Goal: Task Accomplishment & Management: Complete application form

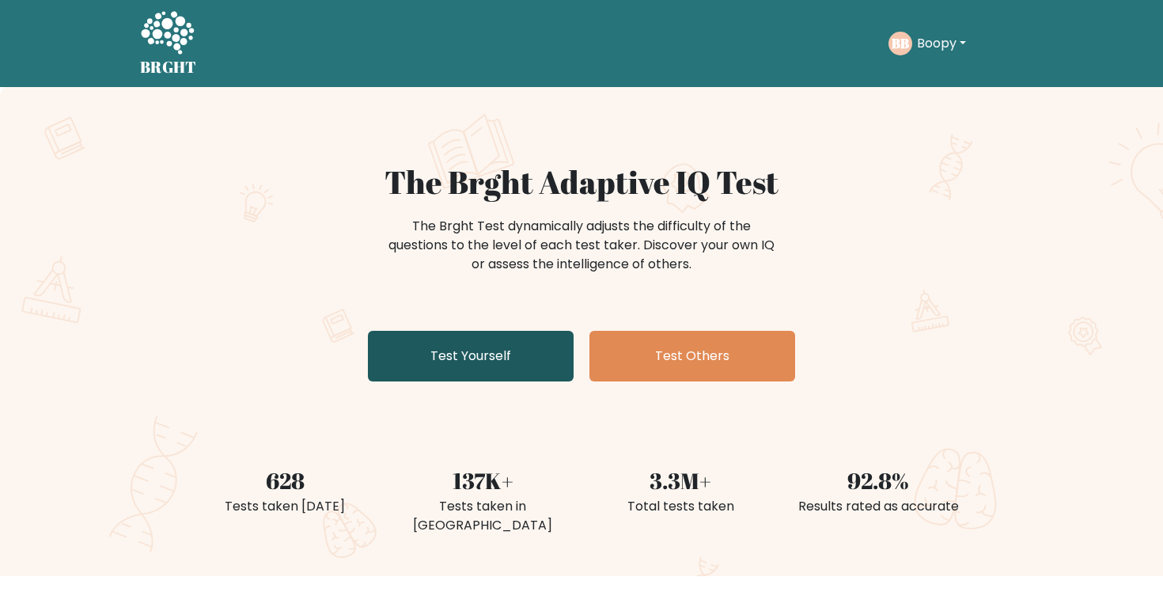
click at [524, 341] on link "Test Yourself" at bounding box center [471, 356] width 206 height 51
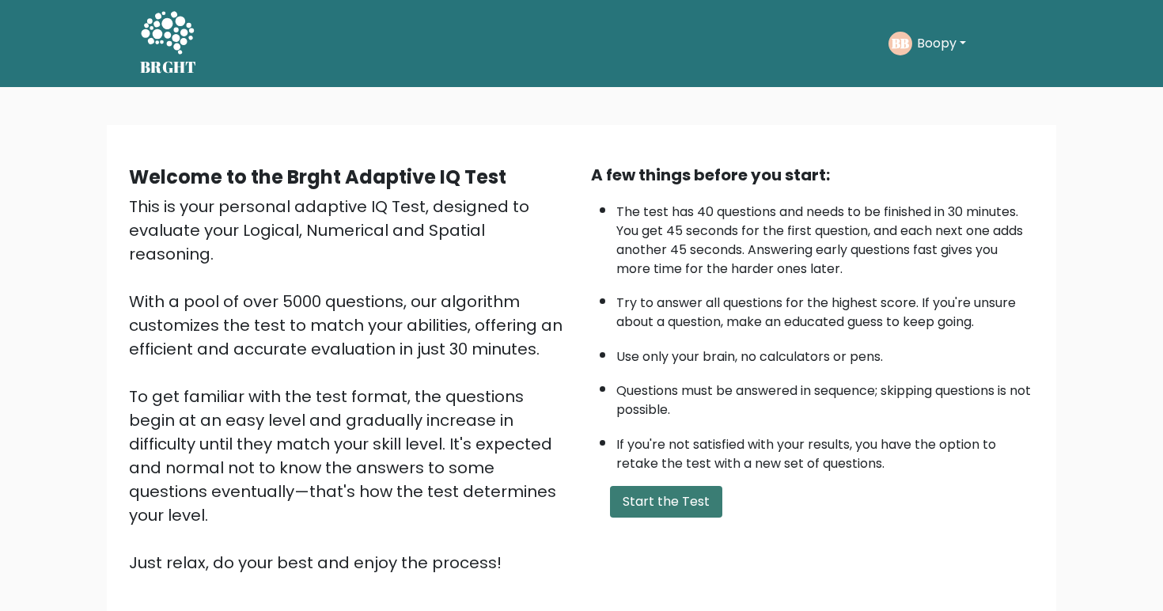
click at [643, 518] on button "Start the Test" at bounding box center [666, 502] width 112 height 32
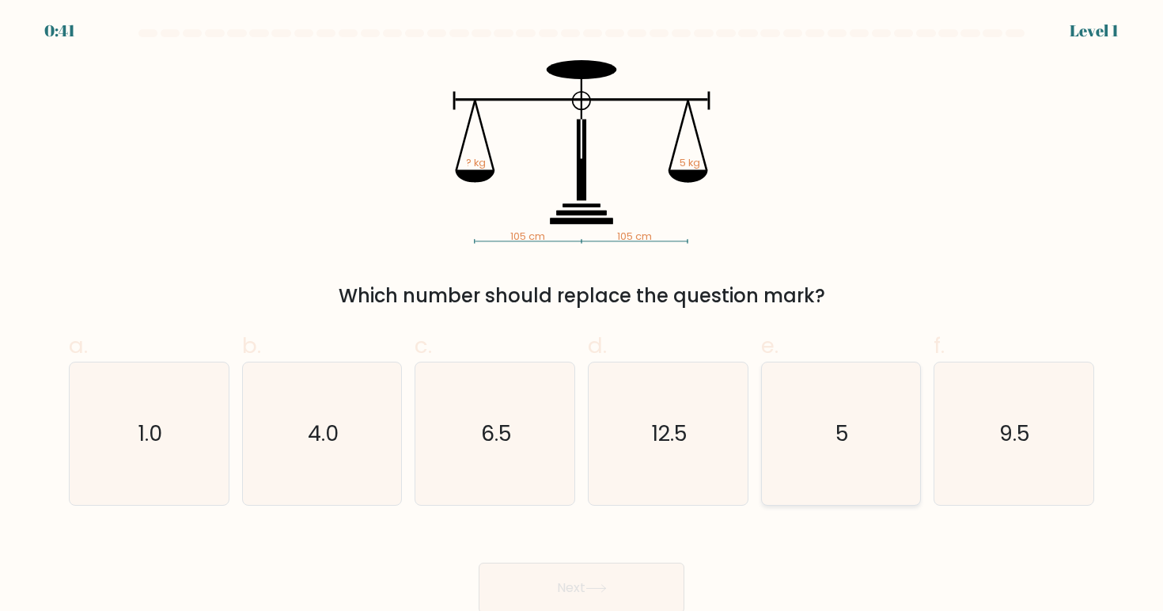
click at [809, 447] on icon "5" at bounding box center [841, 433] width 142 height 142
click at [582, 316] on input "e. 5" at bounding box center [582, 310] width 1 height 10
radio input "true"
click at [597, 586] on icon at bounding box center [596, 588] width 21 height 9
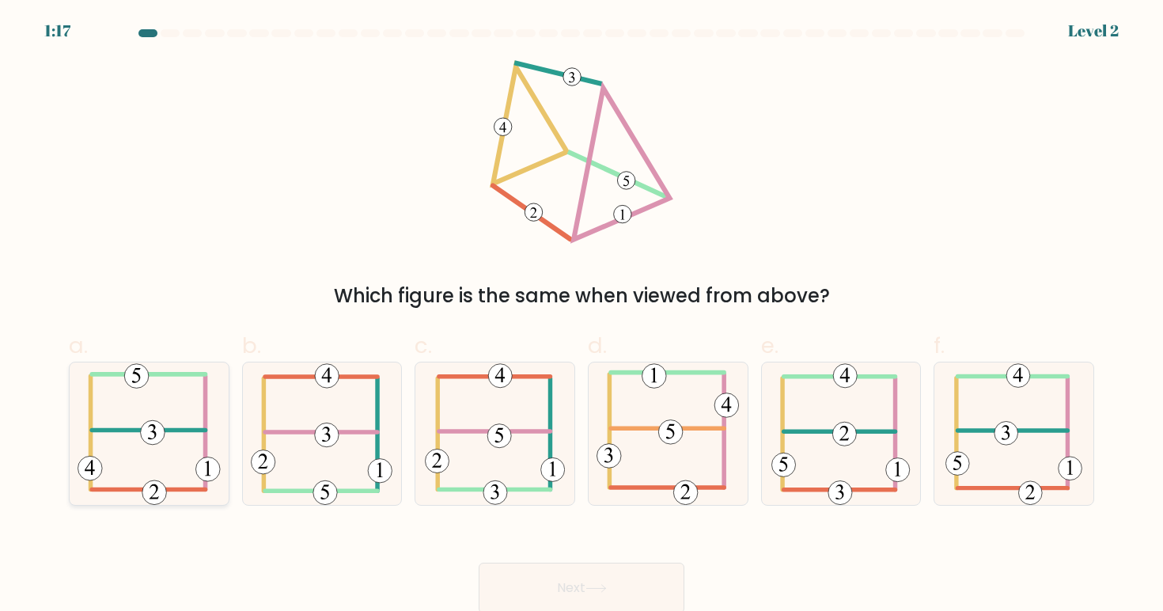
click at [130, 494] on icon at bounding box center [149, 433] width 143 height 142
click at [582, 316] on input "a." at bounding box center [582, 310] width 1 height 10
radio input "true"
click at [676, 581] on button "Next" at bounding box center [582, 588] width 206 height 51
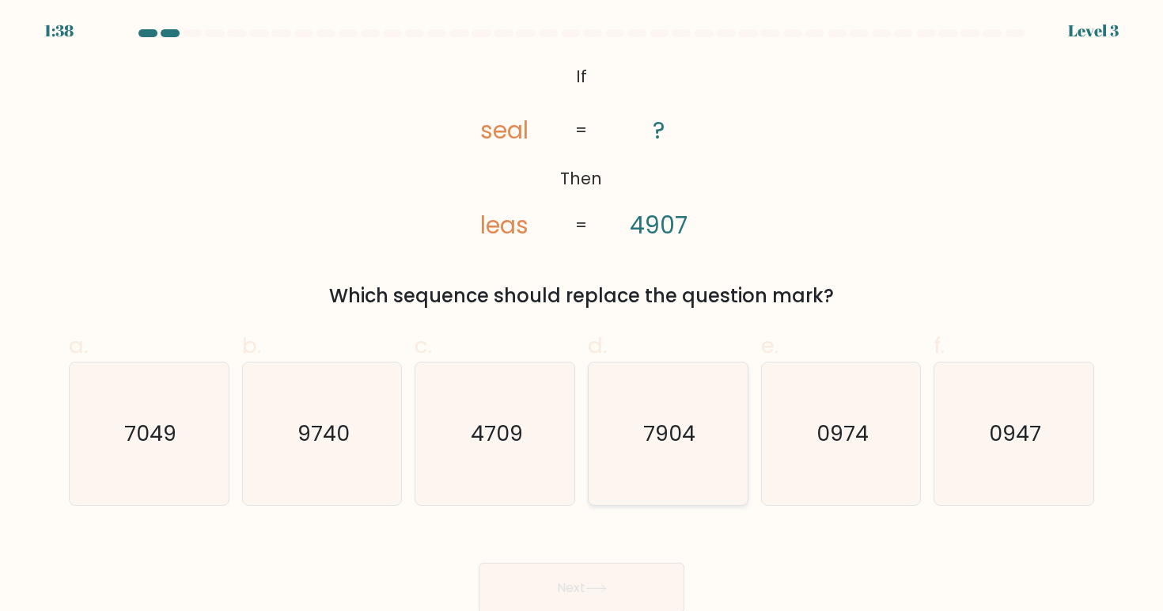
click at [634, 419] on icon "7904" at bounding box center [668, 433] width 142 height 142
click at [582, 316] on input "d. 7904" at bounding box center [582, 310] width 1 height 10
radio input "true"
click at [628, 595] on button "Next" at bounding box center [582, 588] width 206 height 51
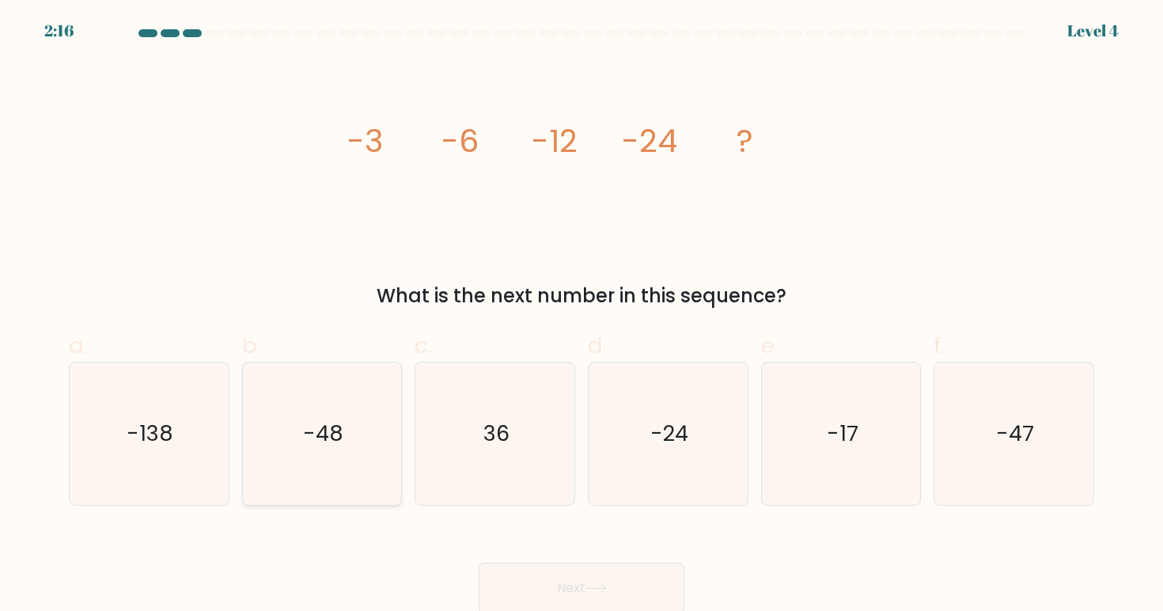
click at [300, 425] on icon "-48" at bounding box center [322, 433] width 142 height 142
click at [582, 316] on input "b. -48" at bounding box center [582, 310] width 1 height 10
radio input "true"
click at [503, 570] on button "Next" at bounding box center [582, 588] width 206 height 51
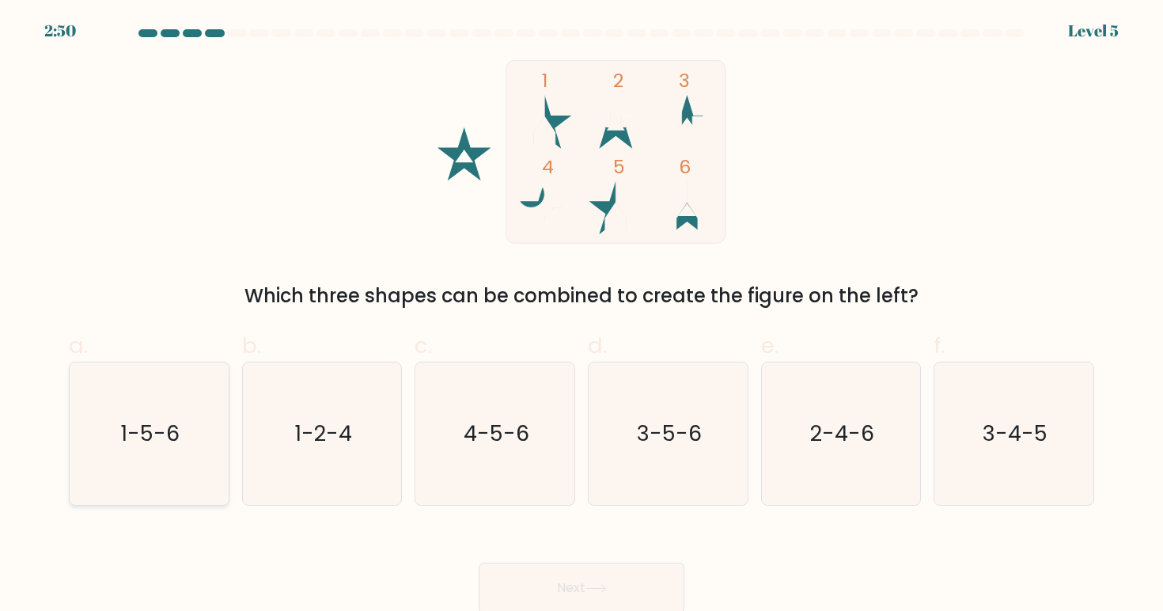
click at [126, 451] on icon "1-5-6" at bounding box center [149, 433] width 142 height 142
click at [582, 316] on input "a. 1-5-6" at bounding box center [582, 310] width 1 height 10
radio input "true"
click at [545, 580] on button "Next" at bounding box center [582, 588] width 206 height 51
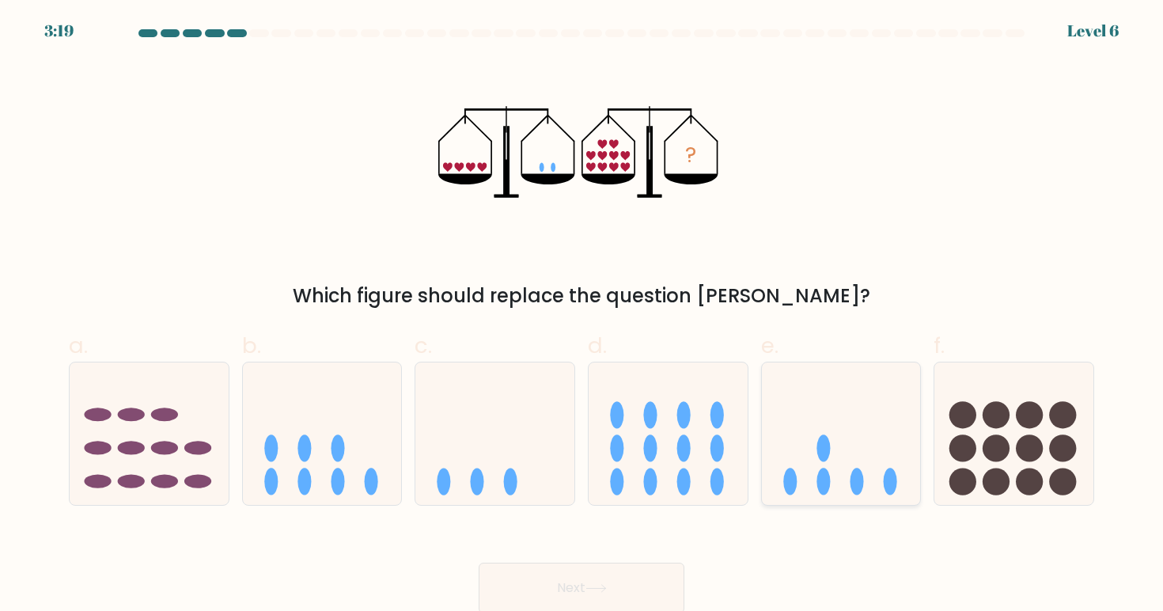
click at [805, 468] on icon at bounding box center [841, 433] width 159 height 131
click at [582, 316] on input "e." at bounding box center [582, 310] width 1 height 10
radio input "true"
click at [647, 599] on button "Next" at bounding box center [582, 588] width 206 height 51
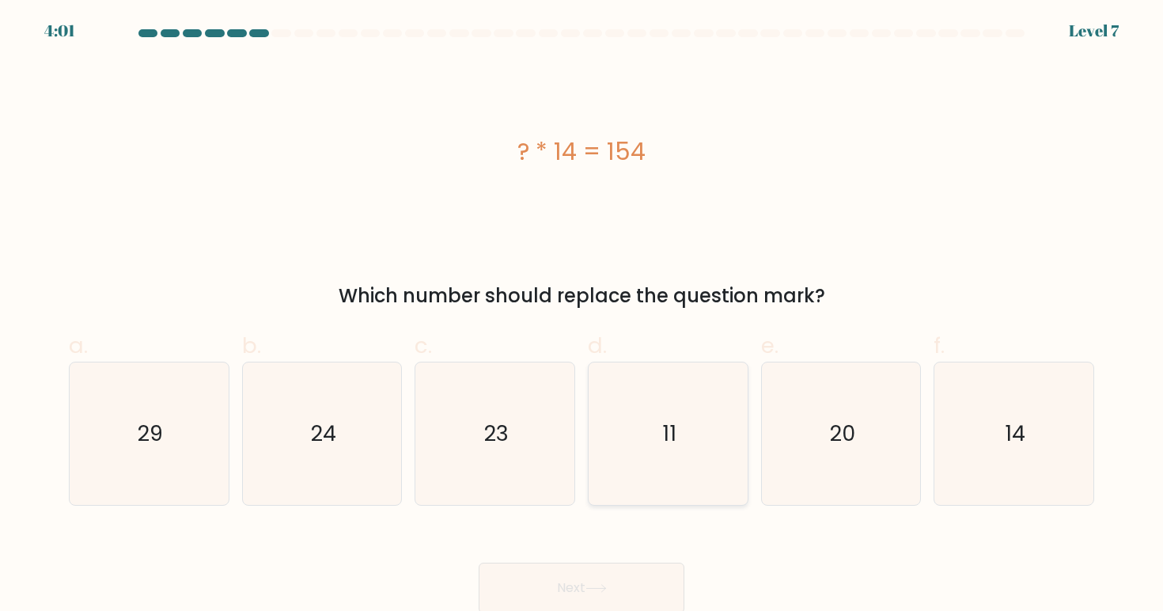
click at [676, 472] on icon "11" at bounding box center [668, 433] width 142 height 142
click at [582, 316] on input "d. 11" at bounding box center [582, 310] width 1 height 10
radio input "true"
click at [656, 571] on button "Next" at bounding box center [582, 588] width 206 height 51
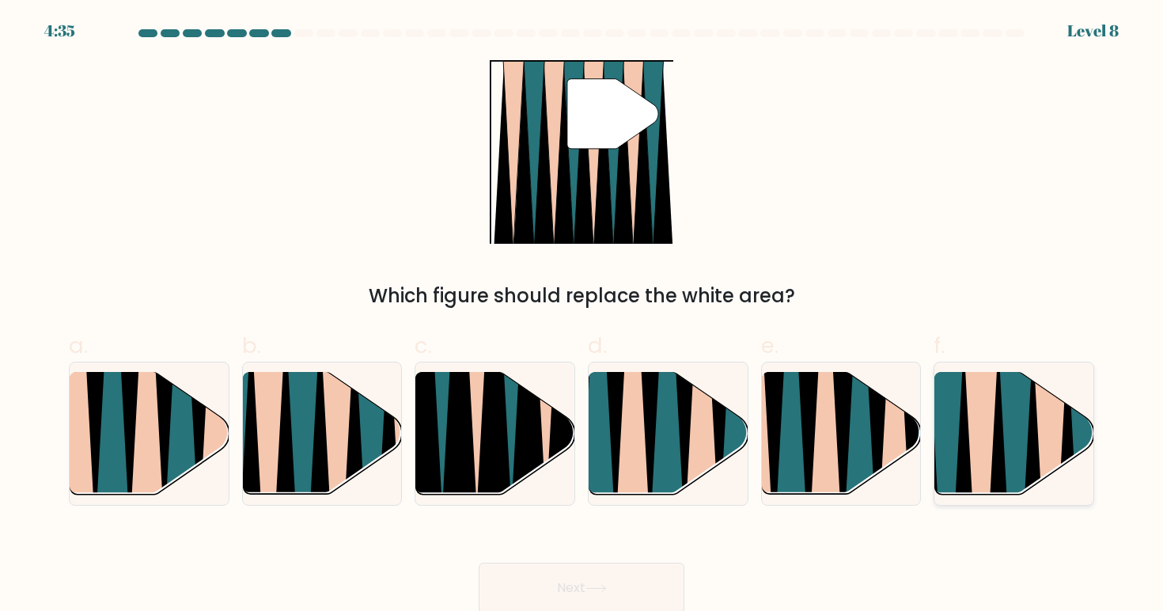
click at [982, 402] on icon at bounding box center [982, 501] width 36 height 318
click at [582, 316] on input "f." at bounding box center [582, 310] width 1 height 10
radio input "true"
click at [662, 584] on button "Next" at bounding box center [582, 588] width 206 height 51
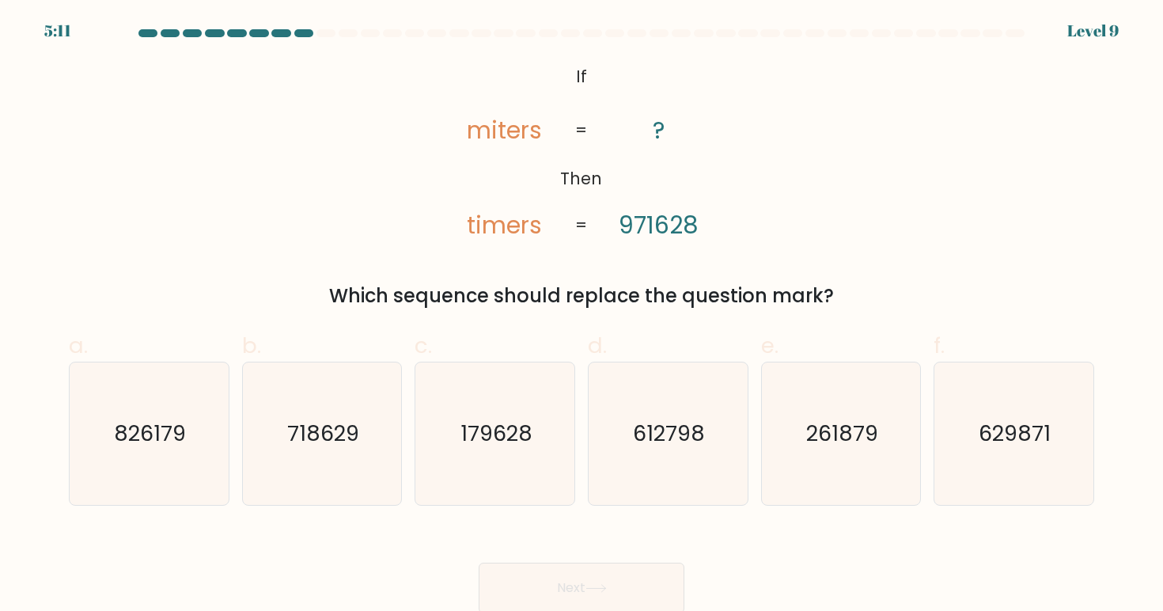
click at [531, 507] on form "If ?" at bounding box center [581, 321] width 1163 height 584
click at [531, 503] on icon "179628" at bounding box center [495, 433] width 142 height 142
click at [582, 316] on input "c. 179628" at bounding box center [582, 310] width 1 height 10
radio input "true"
click at [560, 567] on button "Next" at bounding box center [582, 588] width 206 height 51
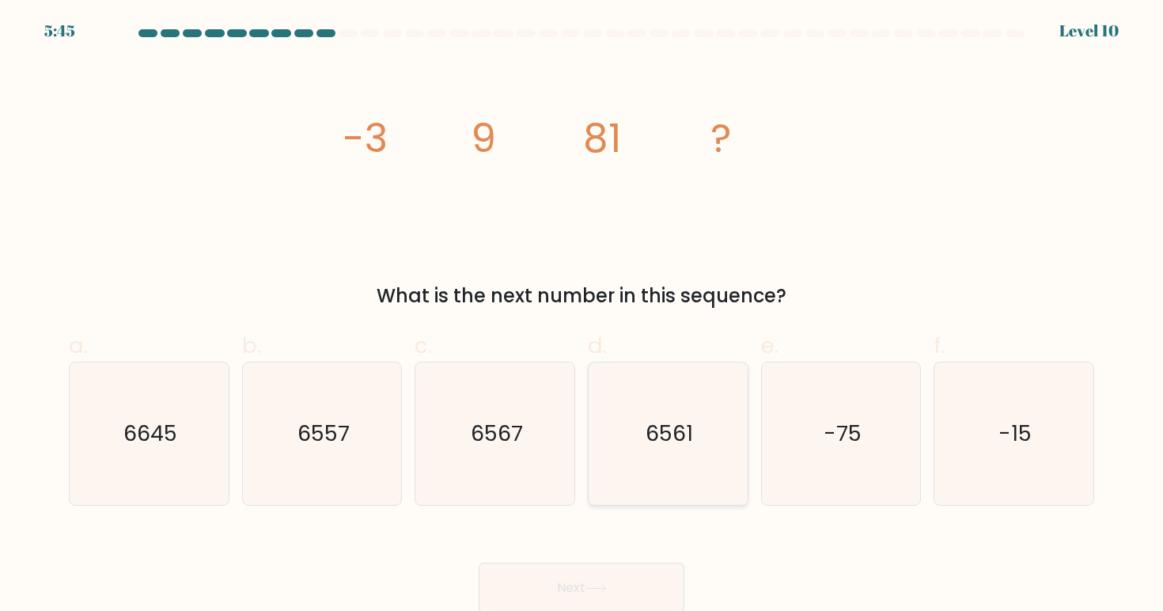
click at [658, 439] on text "6561" at bounding box center [669, 433] width 47 height 29
click at [582, 316] on input "d. 6561" at bounding box center [582, 310] width 1 height 10
radio input "true"
click at [624, 568] on button "Next" at bounding box center [582, 588] width 206 height 51
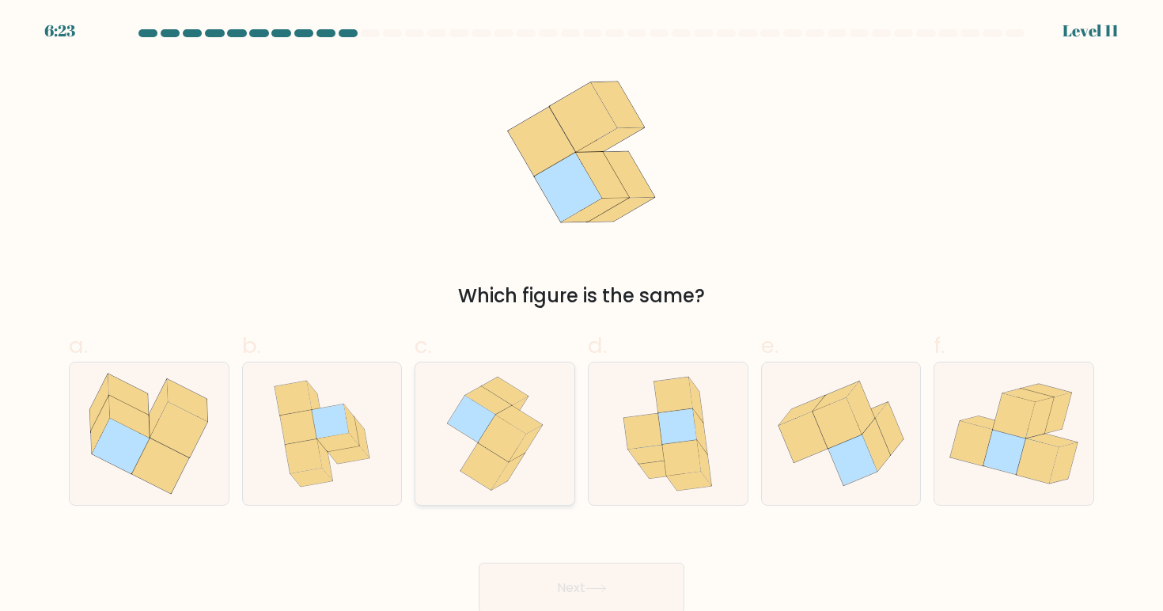
click at [525, 407] on icon at bounding box center [495, 433] width 117 height 142
click at [582, 316] on input "c." at bounding box center [582, 310] width 1 height 10
radio input "true"
click at [560, 569] on button "Next" at bounding box center [582, 588] width 206 height 51
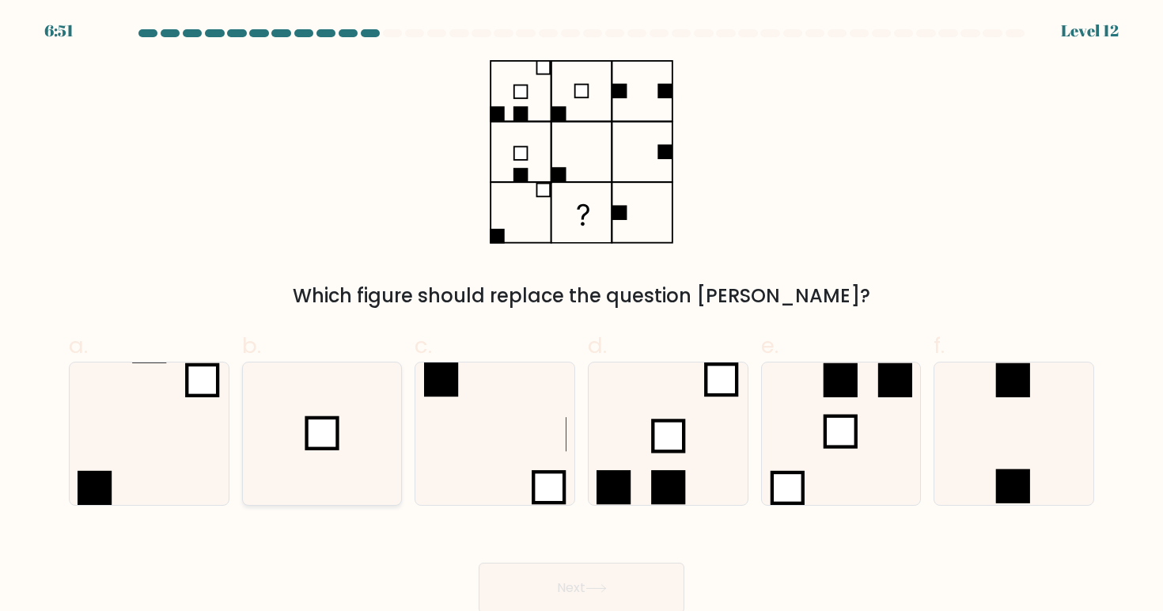
click at [393, 475] on icon at bounding box center [322, 433] width 142 height 142
click at [582, 316] on input "b." at bounding box center [582, 310] width 1 height 10
radio input "true"
click at [563, 571] on button "Next" at bounding box center [582, 588] width 206 height 51
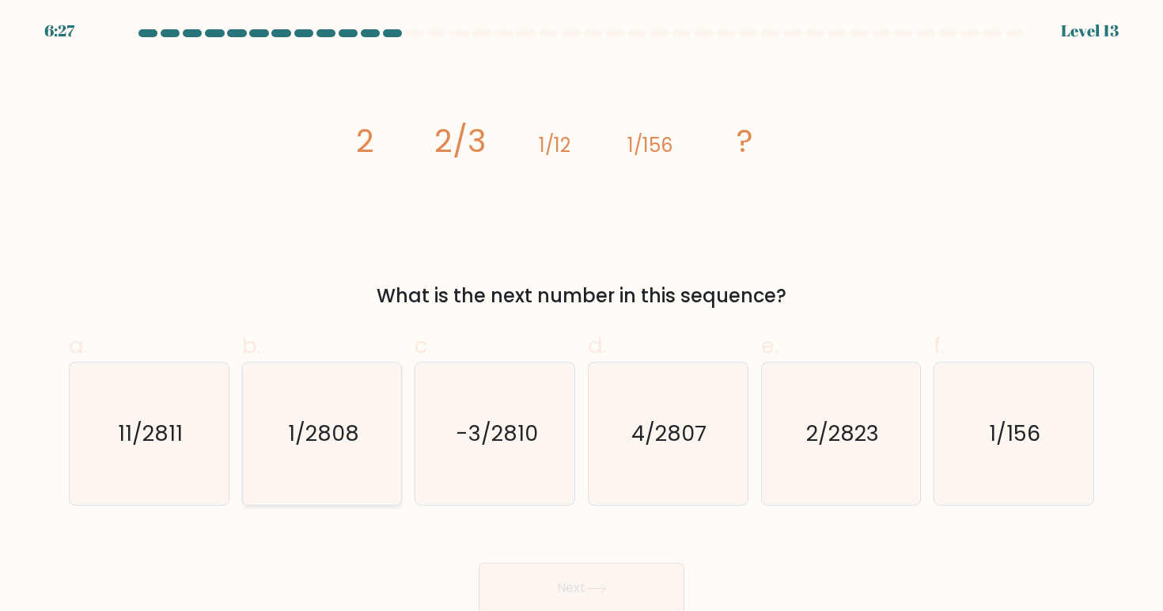
click at [379, 484] on icon "1/2808" at bounding box center [322, 433] width 142 height 142
click at [582, 316] on input "b. 1/2808" at bounding box center [582, 310] width 1 height 10
radio input "true"
click at [500, 560] on div "Next" at bounding box center [581, 569] width 1045 height 89
click at [500, 567] on button "Next" at bounding box center [582, 588] width 206 height 51
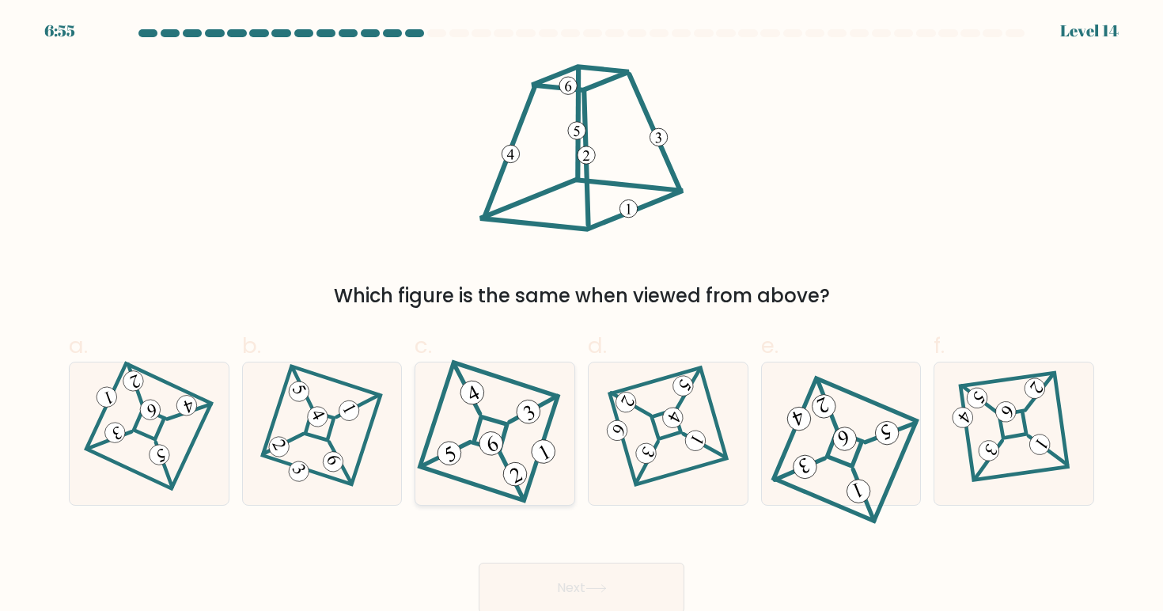
click at [513, 431] on icon at bounding box center [495, 434] width 132 height 114
click at [582, 316] on input "c." at bounding box center [582, 310] width 1 height 10
radio input "true"
click at [198, 470] on icon at bounding box center [149, 434] width 98 height 114
click at [582, 316] on input "a." at bounding box center [582, 310] width 1 height 10
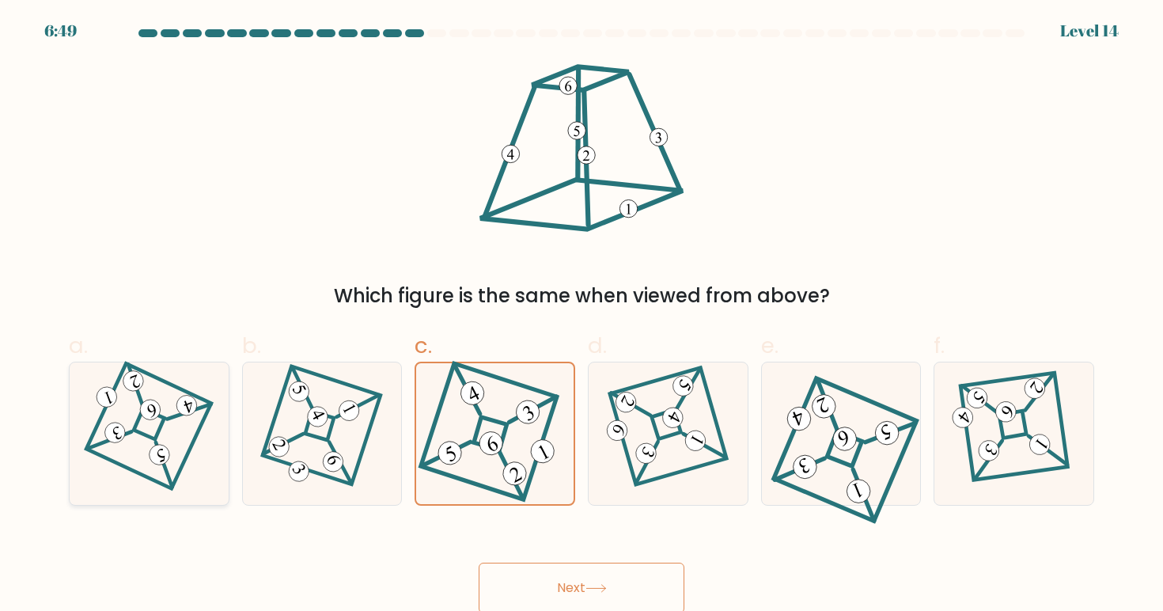
radio input "true"
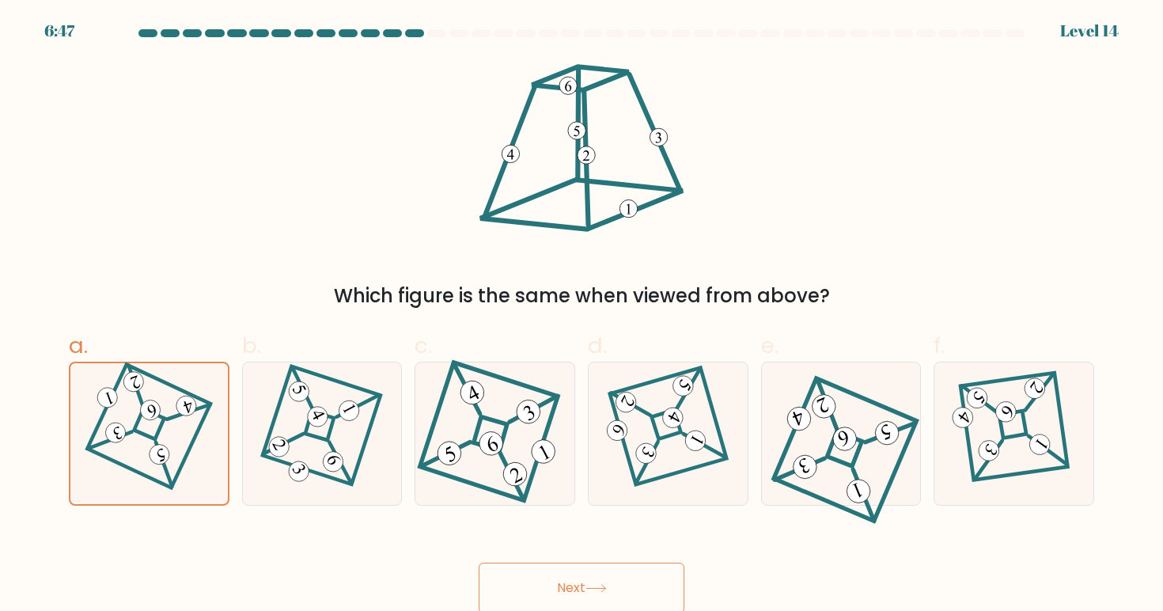
click at [527, 561] on div "Next" at bounding box center [581, 569] width 1045 height 89
click at [527, 570] on button "Next" at bounding box center [582, 588] width 206 height 51
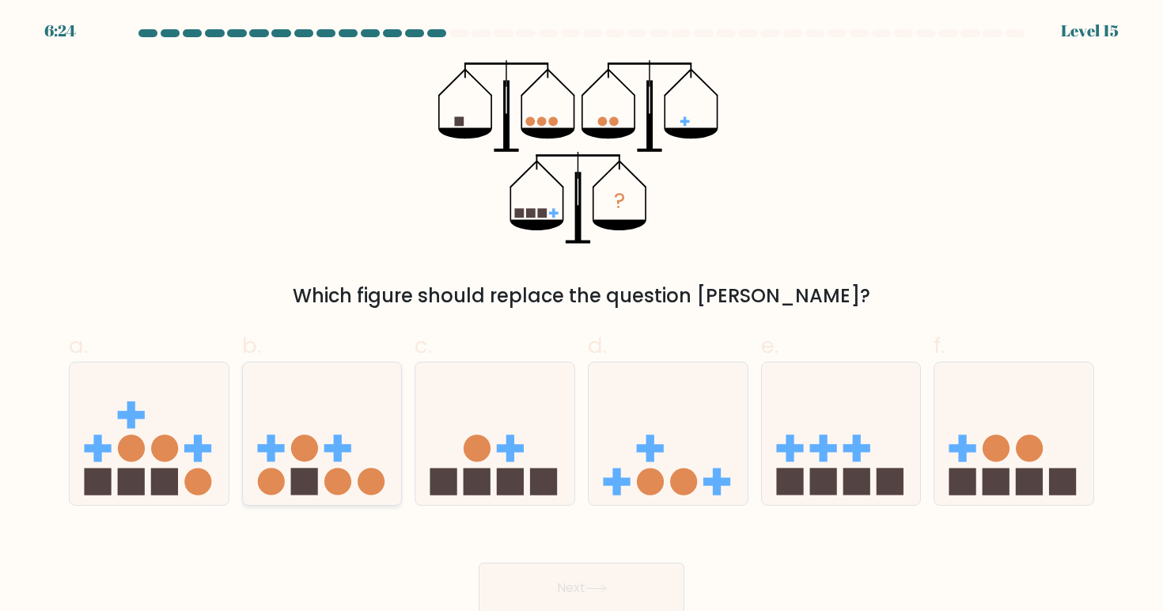
click at [316, 454] on circle at bounding box center [304, 447] width 27 height 27
click at [582, 316] on input "b." at bounding box center [582, 310] width 1 height 10
radio input "true"
click at [585, 582] on button "Next" at bounding box center [582, 588] width 206 height 51
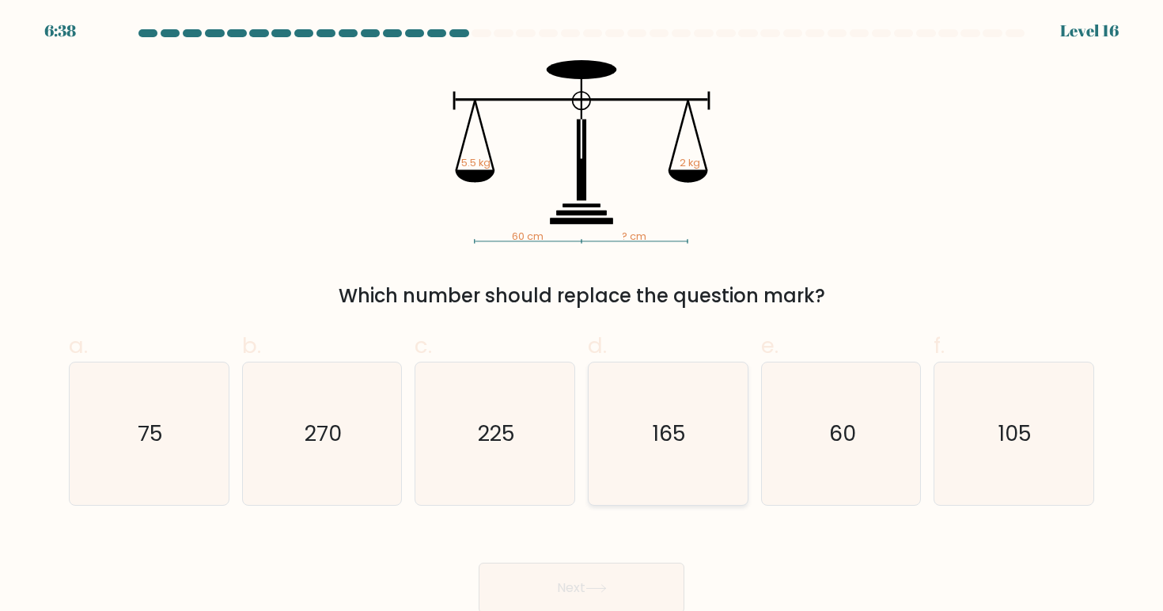
click at [656, 451] on icon "165" at bounding box center [668, 433] width 142 height 142
click at [582, 316] on input "d. 165" at bounding box center [582, 310] width 1 height 10
radio input "true"
click at [623, 571] on button "Next" at bounding box center [582, 588] width 206 height 51
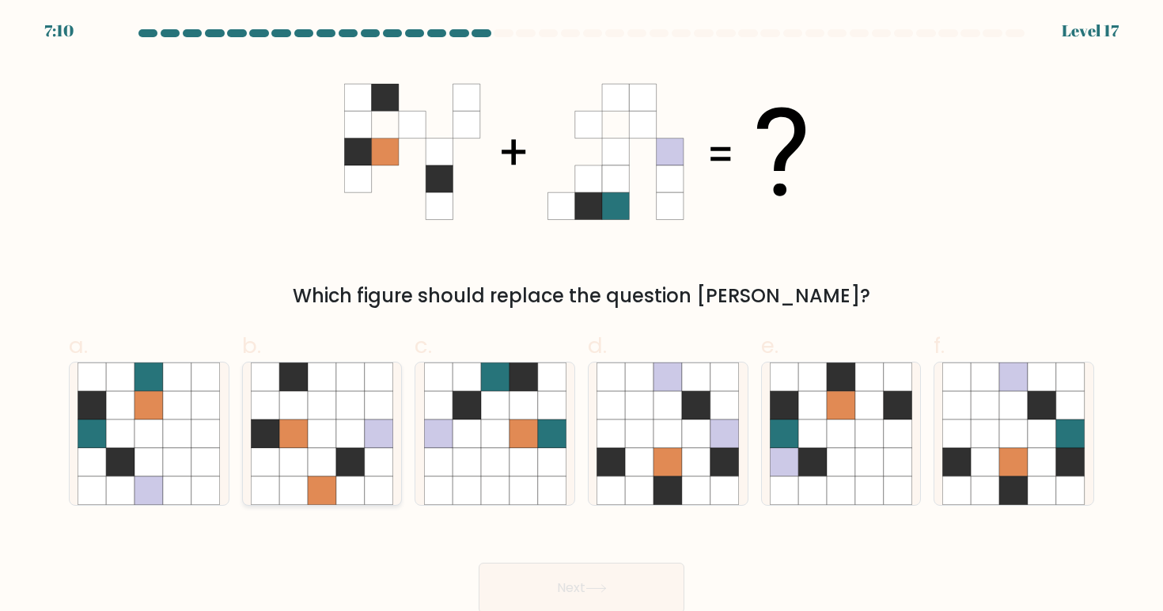
click at [342, 461] on icon at bounding box center [350, 462] width 28 height 28
click at [582, 316] on input "b." at bounding box center [582, 310] width 1 height 10
radio input "true"
click at [704, 482] on icon at bounding box center [696, 490] width 28 height 28
click at [582, 316] on input "d." at bounding box center [582, 310] width 1 height 10
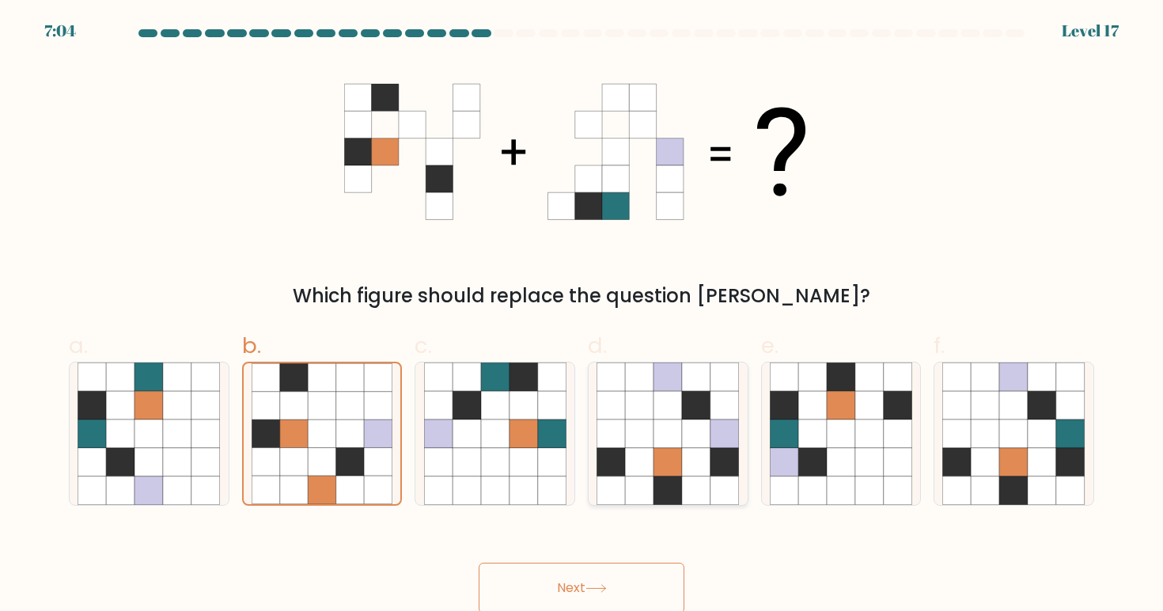
radio input "true"
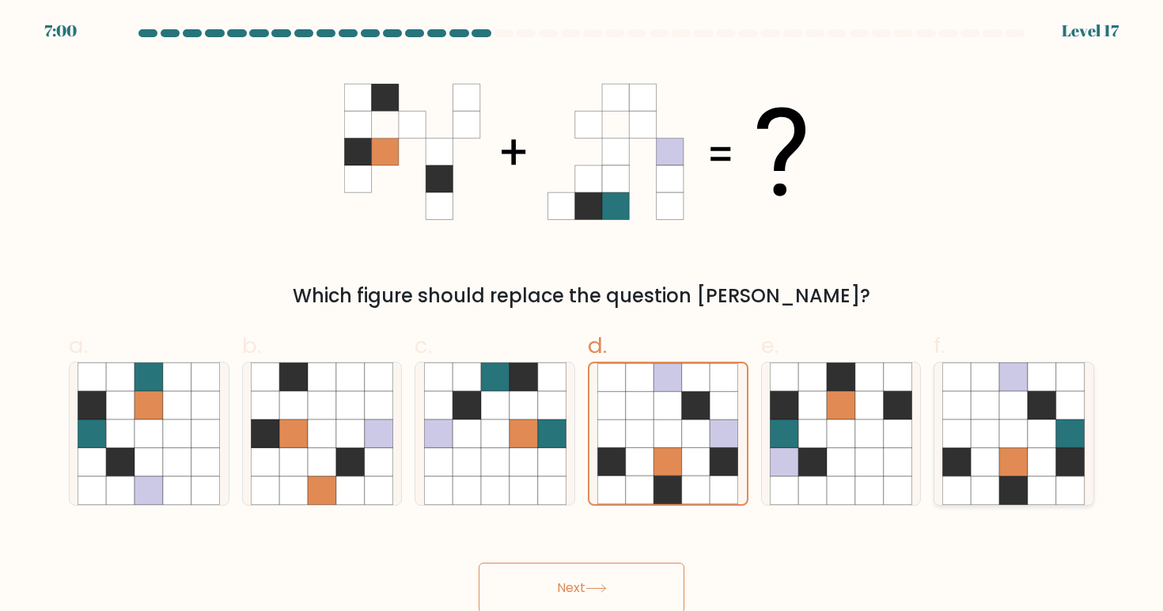
click at [1021, 451] on icon at bounding box center [1014, 462] width 28 height 28
click at [582, 316] on input "f." at bounding box center [582, 310] width 1 height 10
radio input "true"
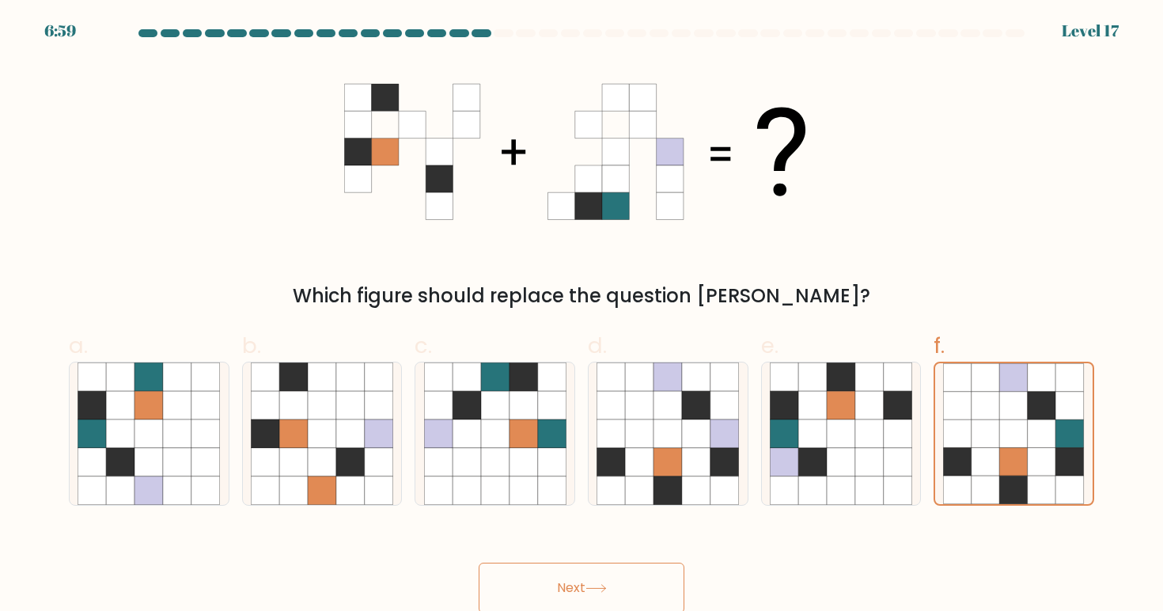
click at [660, 589] on button "Next" at bounding box center [582, 588] width 206 height 51
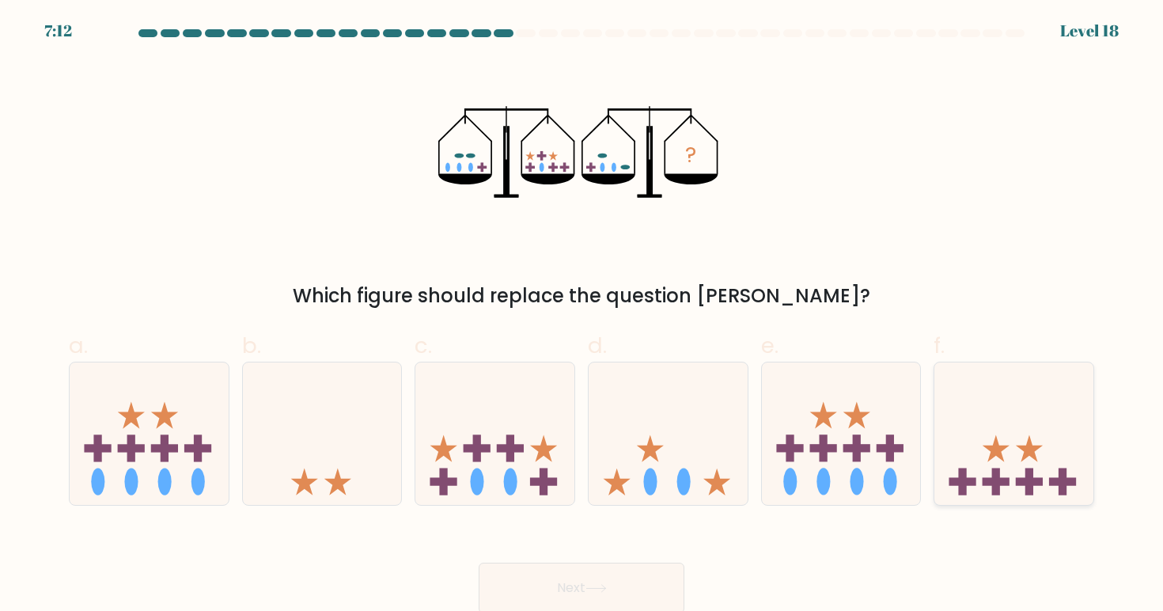
click at [1011, 458] on icon at bounding box center [1014, 433] width 159 height 131
click at [582, 316] on input "f." at bounding box center [582, 310] width 1 height 10
radio input "true"
click at [655, 582] on button "Next" at bounding box center [582, 588] width 206 height 51
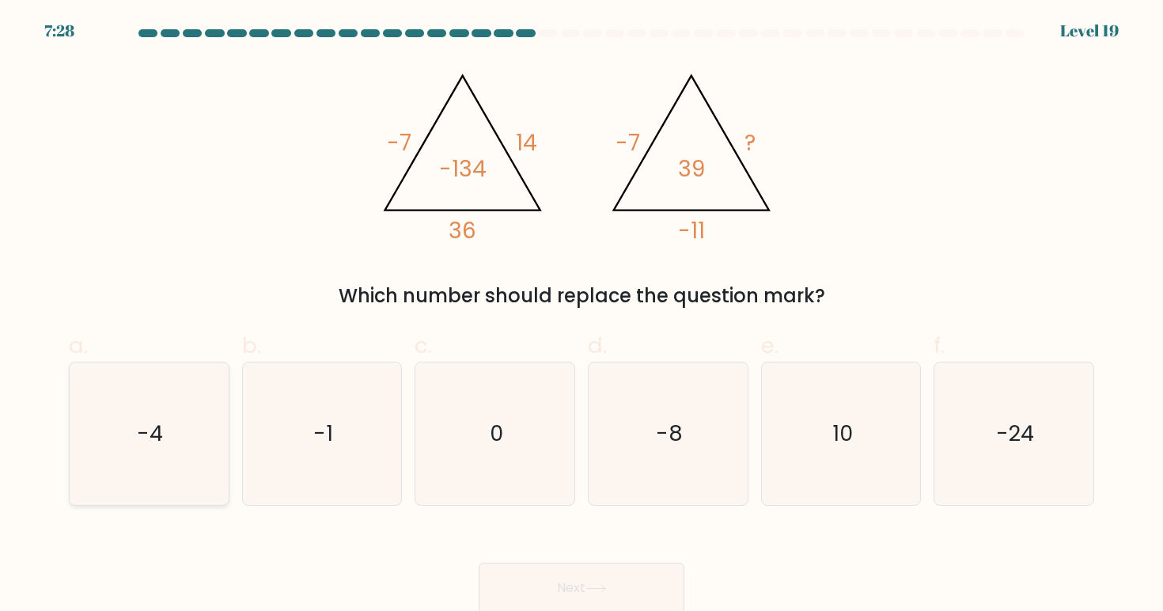
drag, startPoint x: 171, startPoint y: 450, endPoint x: 221, endPoint y: 463, distance: 51.6
click at [171, 450] on icon "-4" at bounding box center [149, 433] width 142 height 142
click at [582, 316] on input "a. -4" at bounding box center [582, 310] width 1 height 10
radio input "true"
click at [572, 571] on button "Next" at bounding box center [582, 588] width 206 height 51
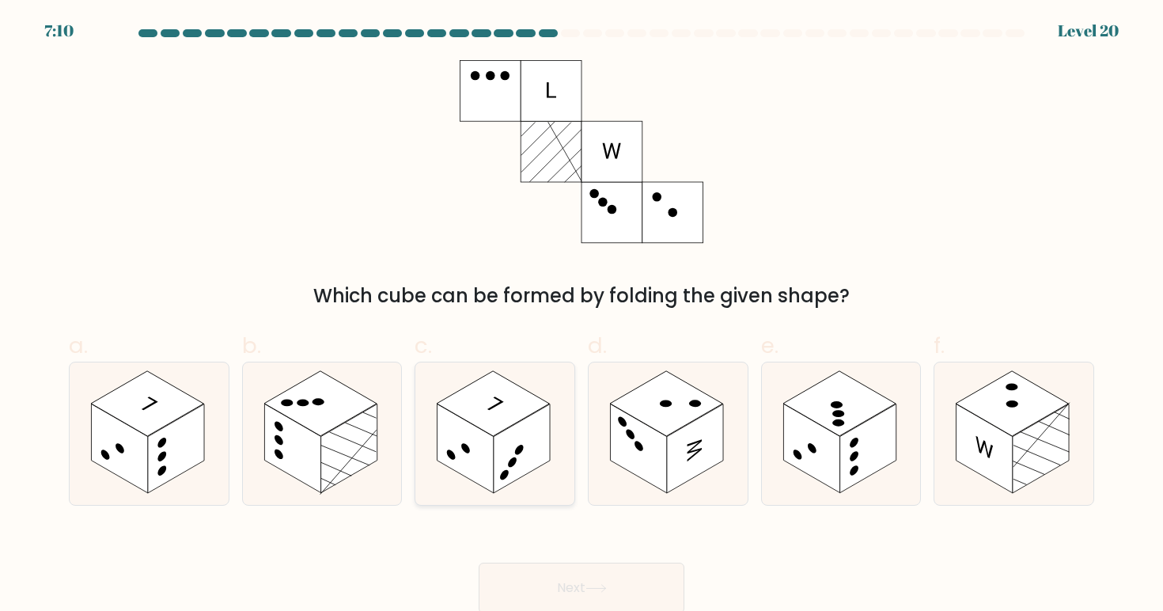
click at [518, 491] on icon at bounding box center [495, 433] width 159 height 142
click at [582, 316] on input "c." at bounding box center [582, 310] width 1 height 10
radio input "true"
click at [561, 590] on button "Next" at bounding box center [582, 588] width 206 height 51
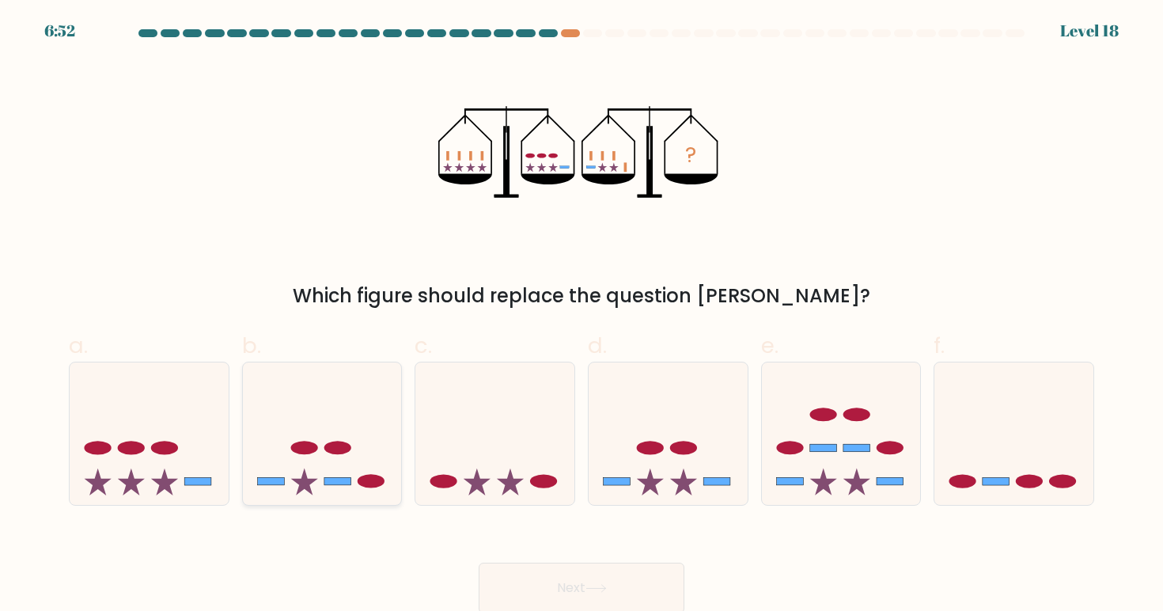
click at [369, 440] on icon at bounding box center [322, 433] width 159 height 131
click at [582, 316] on input "b." at bounding box center [582, 310] width 1 height 10
radio input "true"
click at [501, 579] on button "Next" at bounding box center [582, 588] width 206 height 51
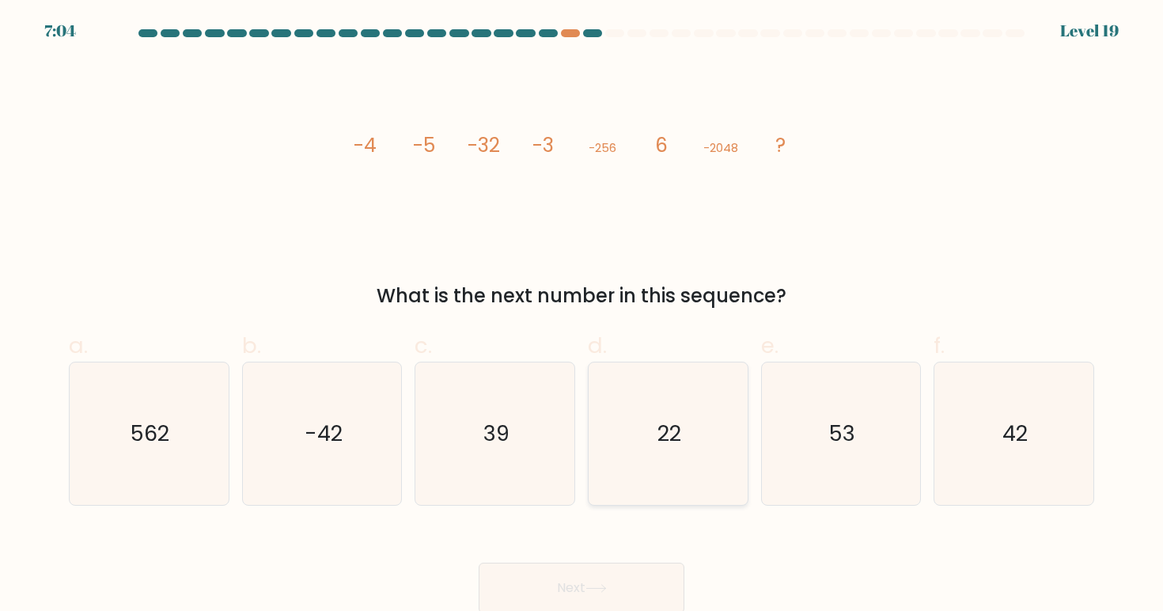
click at [639, 408] on icon "22" at bounding box center [668, 433] width 142 height 142
click at [582, 316] on input "d. 22" at bounding box center [582, 310] width 1 height 10
radio input "true"
click at [600, 589] on icon at bounding box center [596, 588] width 21 height 9
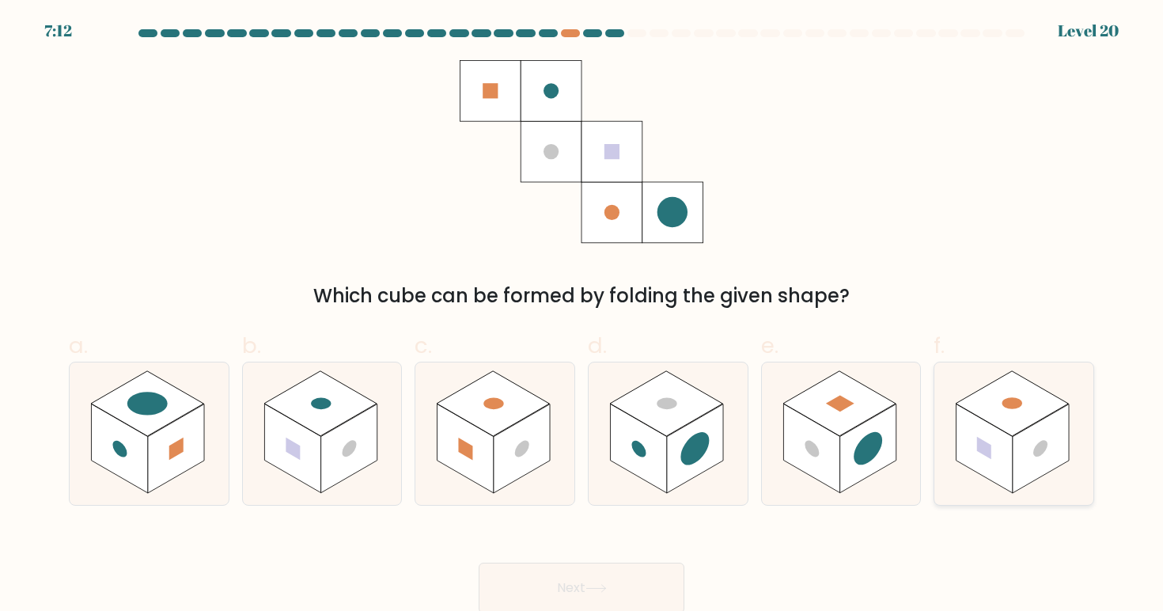
click at [993, 385] on rect at bounding box center [1012, 403] width 112 height 65
click at [582, 316] on input "f." at bounding box center [582, 310] width 1 height 10
radio input "true"
click at [681, 574] on button "Next" at bounding box center [582, 588] width 206 height 51
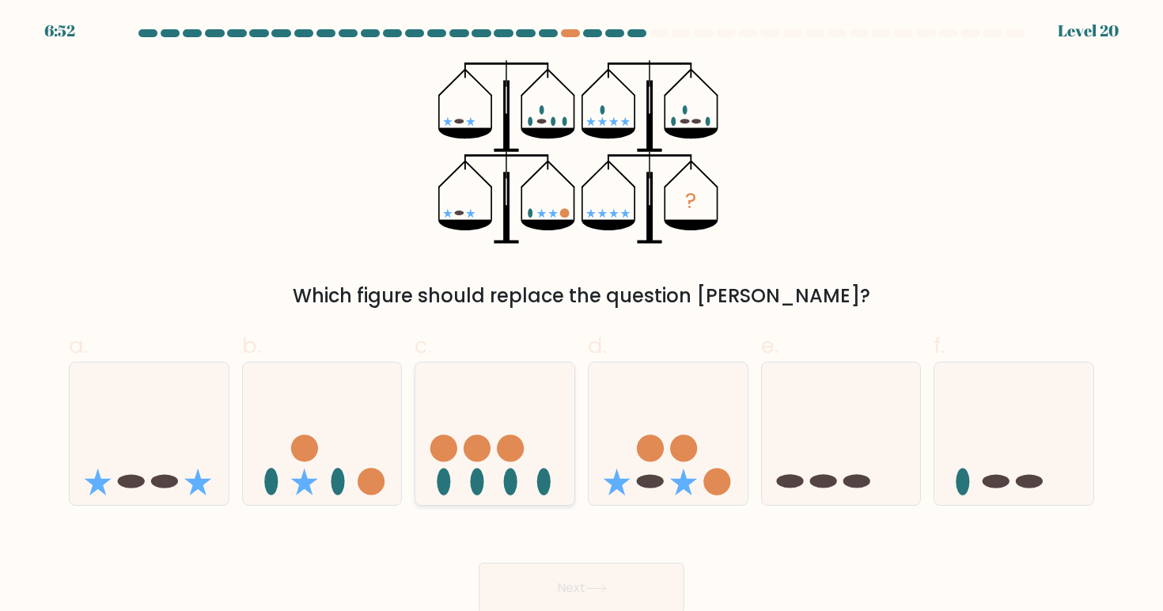
click at [477, 473] on ellipse at bounding box center [477, 482] width 13 height 27
click at [582, 316] on input "c." at bounding box center [582, 310] width 1 height 10
radio input "true"
click at [524, 598] on button "Next" at bounding box center [582, 588] width 206 height 51
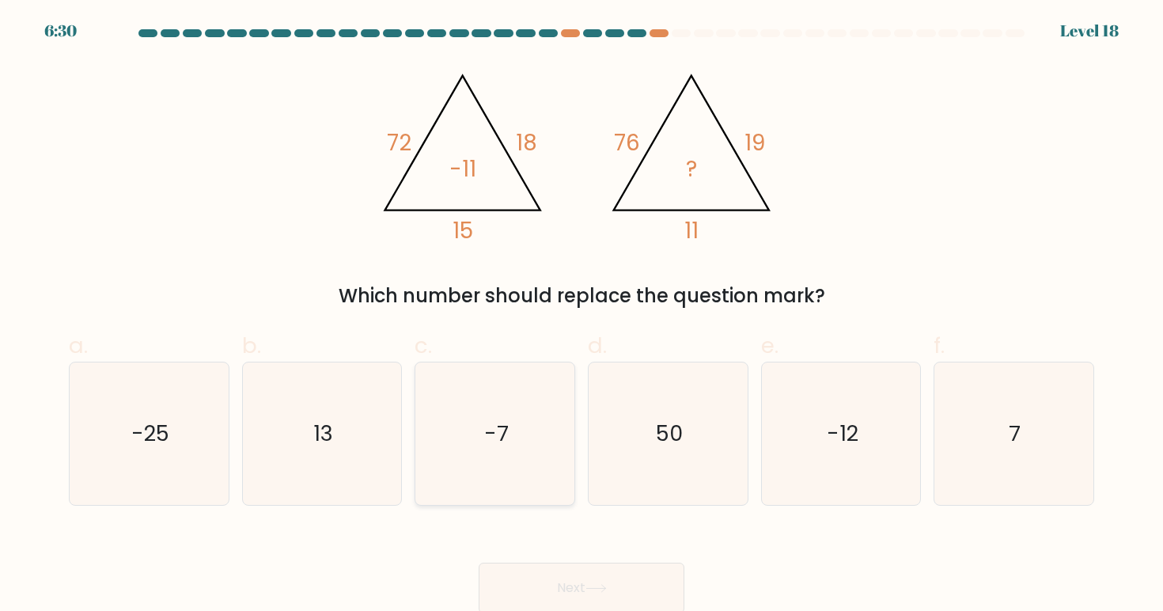
click at [466, 467] on icon "-7" at bounding box center [495, 433] width 142 height 142
click at [582, 316] on input "c. -7" at bounding box center [582, 310] width 1 height 10
radio input "true"
click at [526, 568] on button "Next" at bounding box center [582, 588] width 206 height 51
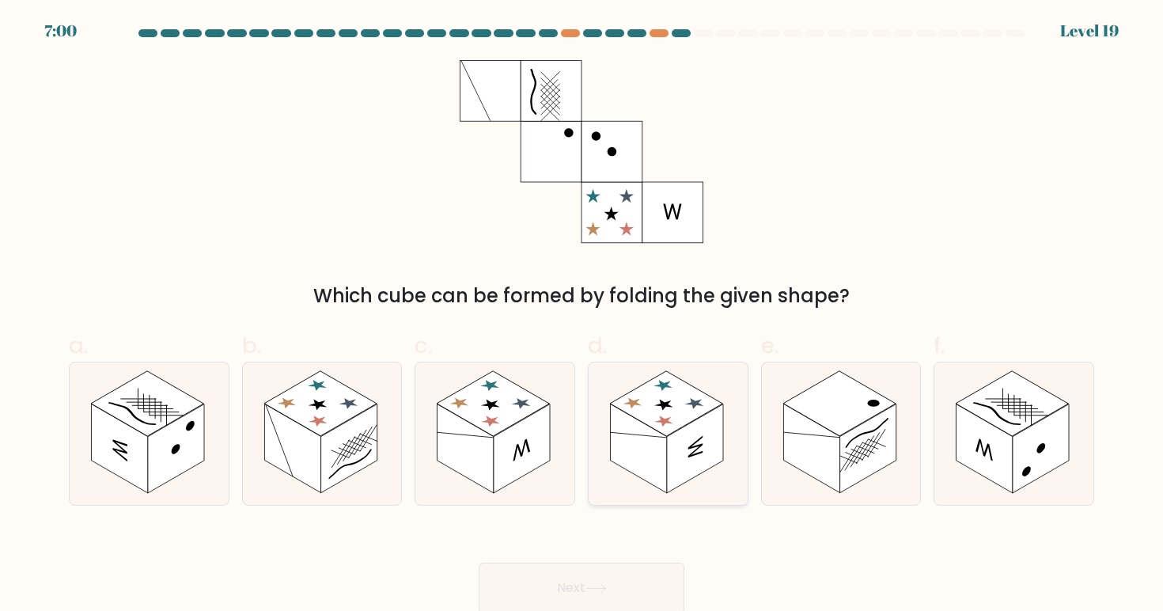
click at [637, 458] on rect at bounding box center [638, 448] width 56 height 89
click at [582, 316] on input "d." at bounding box center [582, 310] width 1 height 10
radio input "true"
click at [601, 574] on button "Next" at bounding box center [582, 588] width 206 height 51
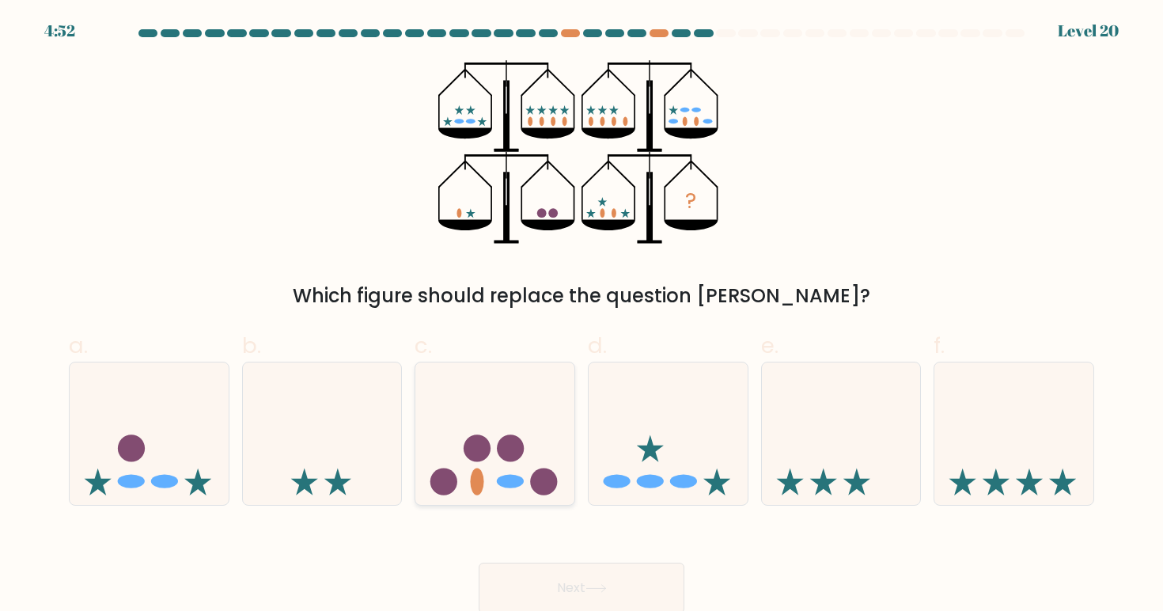
click at [528, 466] on icon at bounding box center [495, 433] width 159 height 131
click at [582, 316] on input "c." at bounding box center [582, 310] width 1 height 10
radio input "true"
click at [646, 454] on icon at bounding box center [650, 448] width 27 height 27
click at [582, 316] on input "d." at bounding box center [582, 310] width 1 height 10
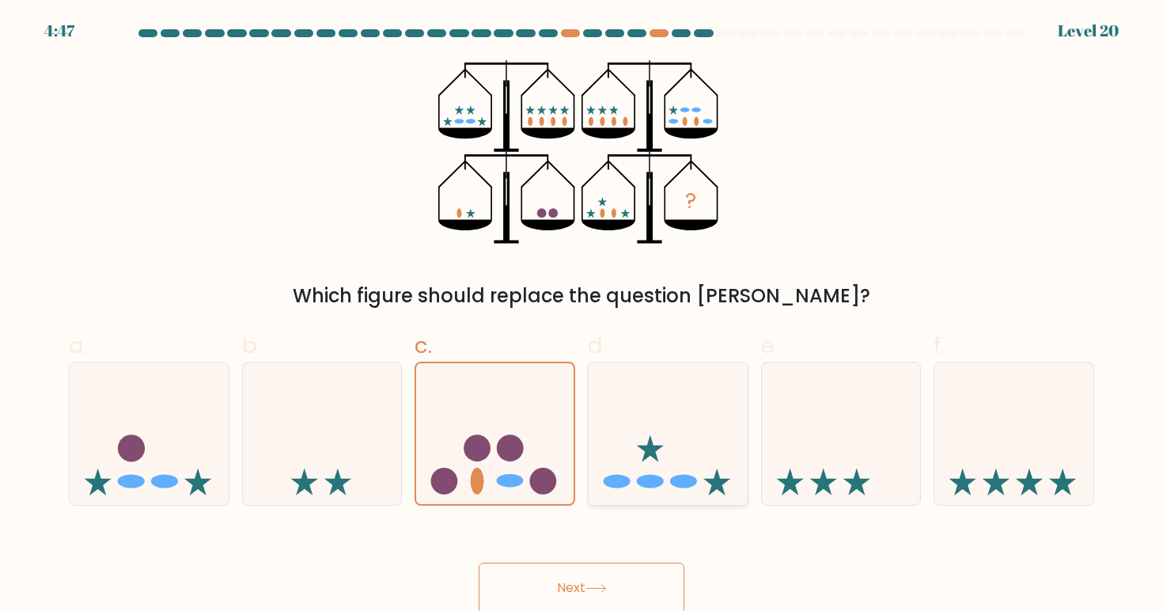
radio input "true"
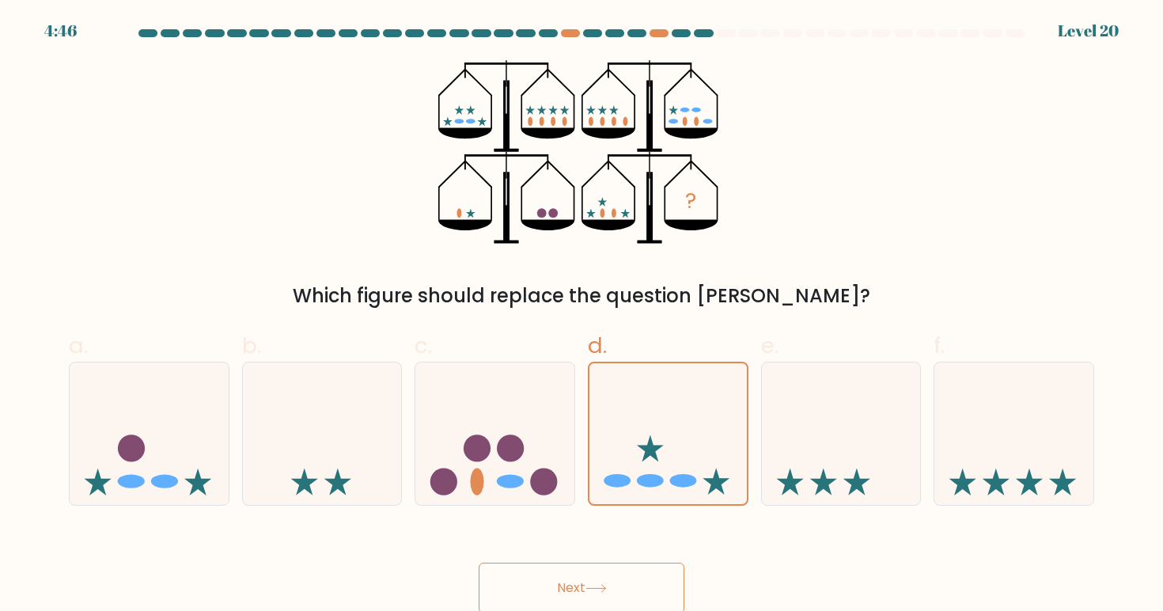
click at [597, 573] on button "Next" at bounding box center [582, 588] width 206 height 51
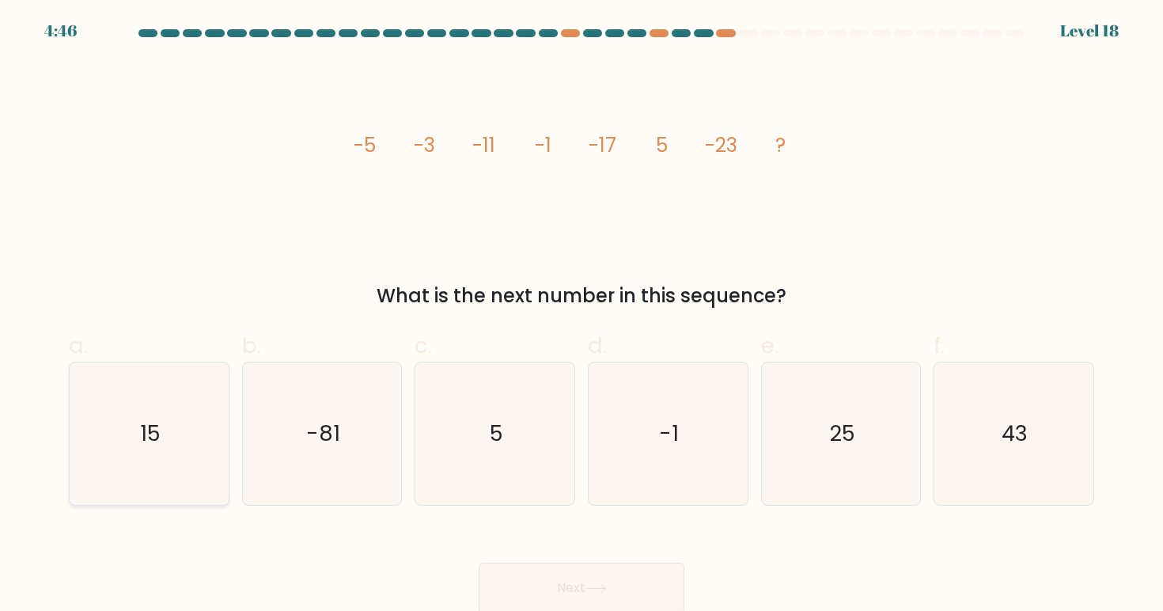
click at [187, 478] on icon "15" at bounding box center [149, 433] width 142 height 142
click at [582, 316] on input "a. 15" at bounding box center [582, 310] width 1 height 10
radio input "true"
click at [577, 572] on button "Next" at bounding box center [582, 588] width 206 height 51
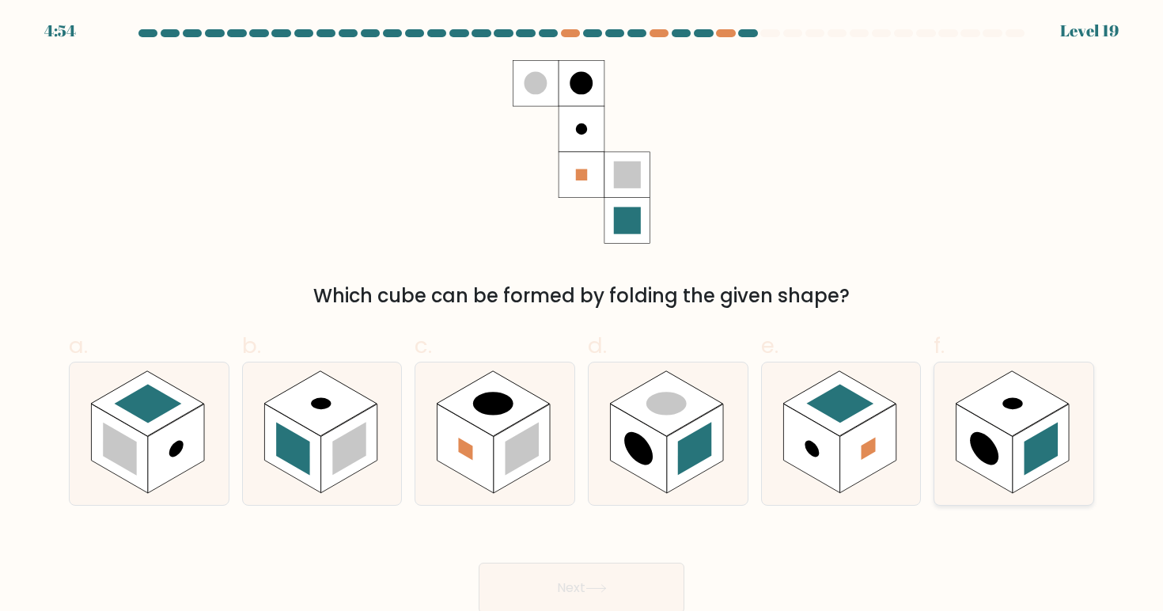
click at [1012, 410] on rect at bounding box center [1012, 403] width 112 height 65
click at [582, 316] on input "f." at bounding box center [582, 310] width 1 height 10
radio input "true"
click at [653, 457] on circle at bounding box center [638, 448] width 28 height 45
click at [582, 316] on input "d." at bounding box center [582, 310] width 1 height 10
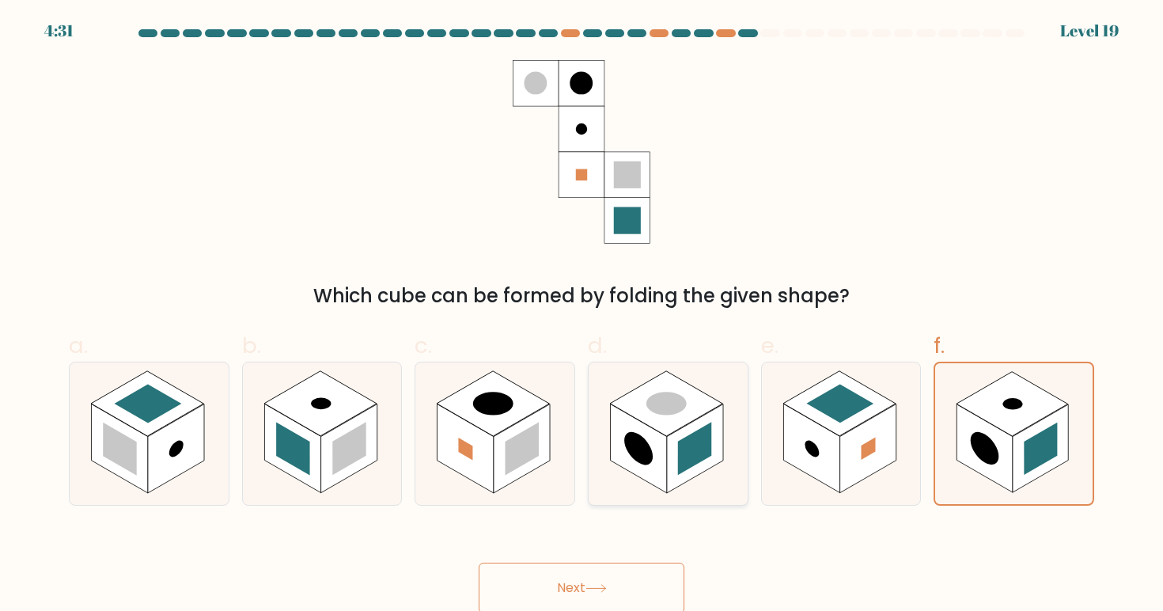
radio input "true"
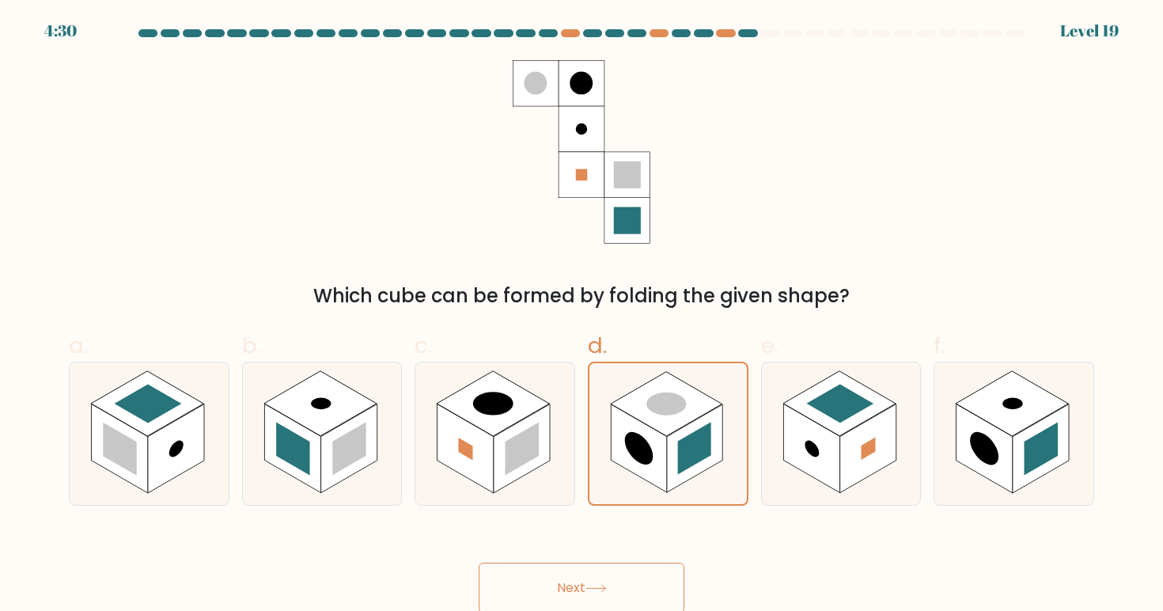
click at [603, 590] on icon at bounding box center [596, 588] width 21 height 9
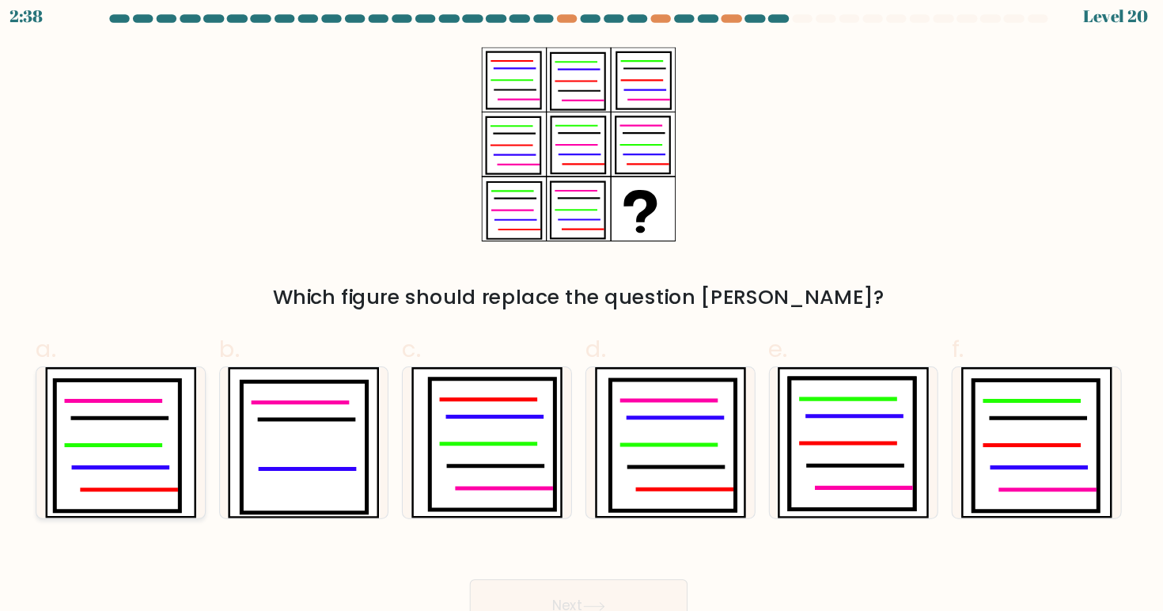
click at [120, 411] on icon at bounding box center [145, 436] width 119 height 124
click at [582, 316] on input "a." at bounding box center [582, 310] width 1 height 10
radio input "true"
click at [512, 563] on button "Next" at bounding box center [582, 588] width 206 height 51
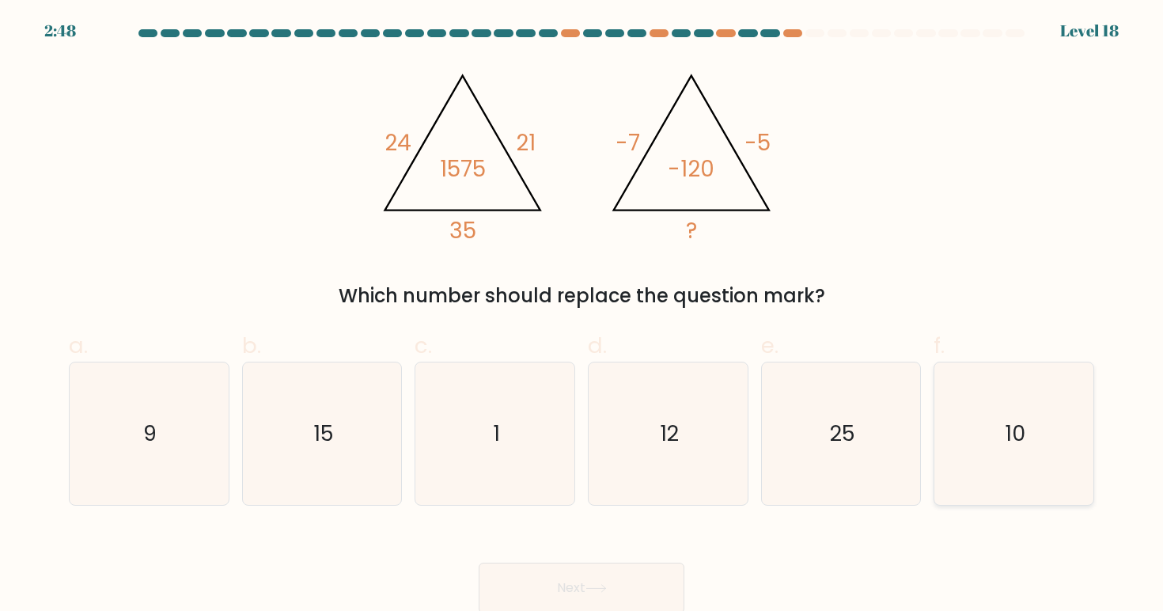
click at [1006, 453] on icon "10" at bounding box center [1014, 433] width 142 height 142
click at [582, 316] on input "f. 10" at bounding box center [582, 310] width 1 height 10
radio input "true"
click at [630, 568] on button "Next" at bounding box center [582, 588] width 206 height 51
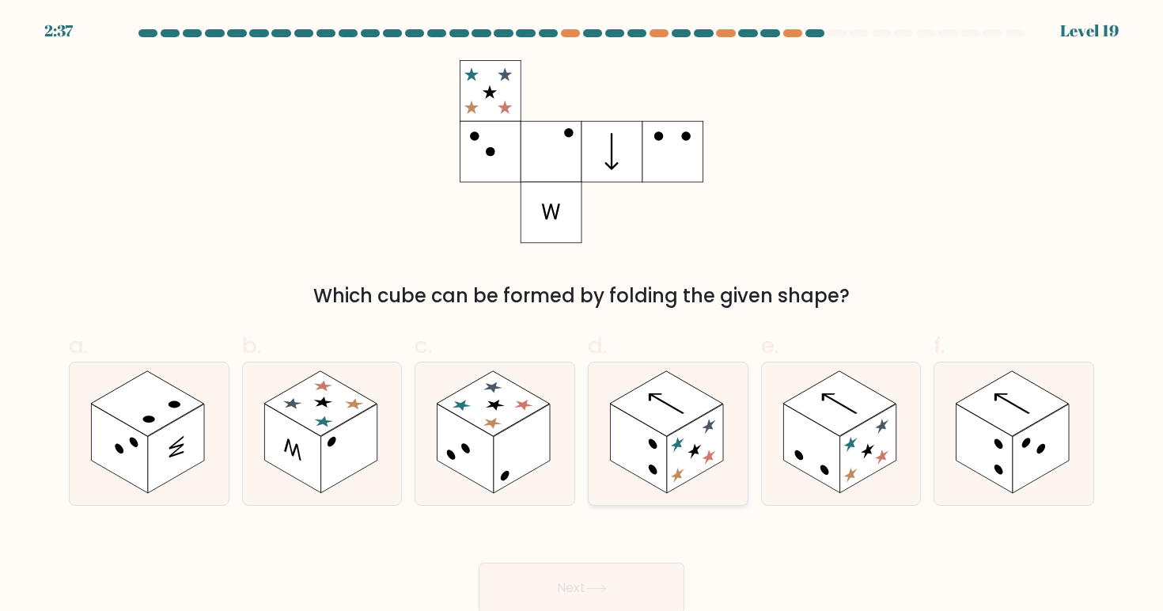
click at [676, 482] on rect at bounding box center [695, 448] width 56 height 89
click at [582, 316] on input "d." at bounding box center [582, 310] width 1 height 10
radio input "true"
click at [637, 569] on button "Next" at bounding box center [582, 588] width 206 height 51
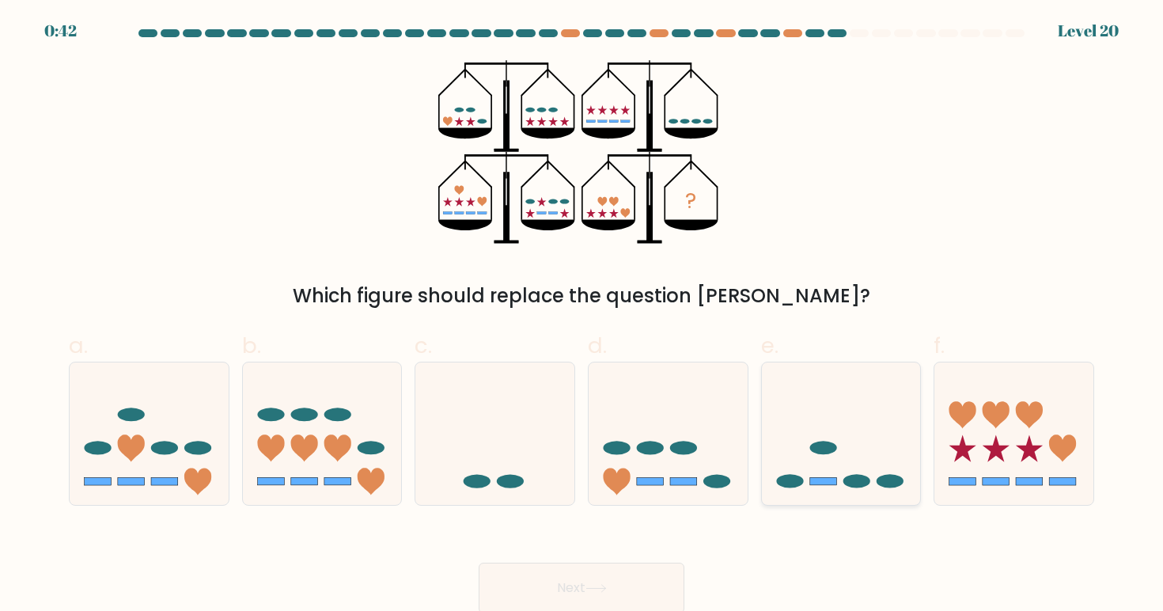
click at [784, 480] on ellipse at bounding box center [789, 481] width 27 height 13
click at [582, 316] on input "e." at bounding box center [582, 310] width 1 height 10
radio input "true"
click at [620, 598] on button "Next" at bounding box center [582, 588] width 206 height 51
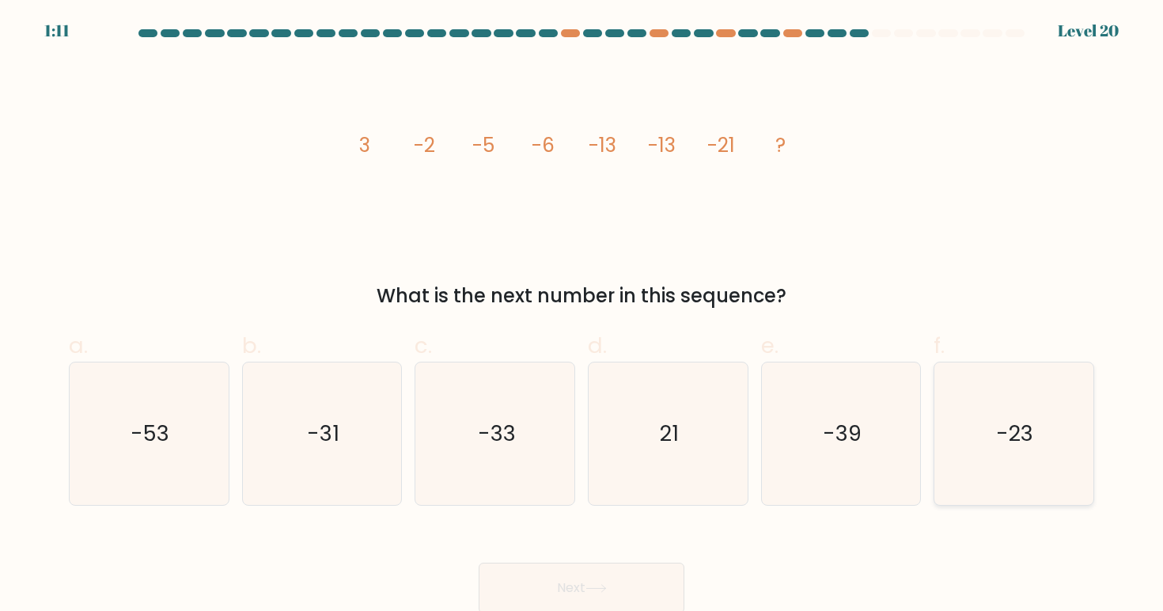
click at [1068, 491] on icon "-23" at bounding box center [1014, 433] width 142 height 142
click at [582, 316] on input "f. -23" at bounding box center [582, 310] width 1 height 10
radio input "true"
click at [632, 578] on button "Next" at bounding box center [582, 588] width 206 height 51
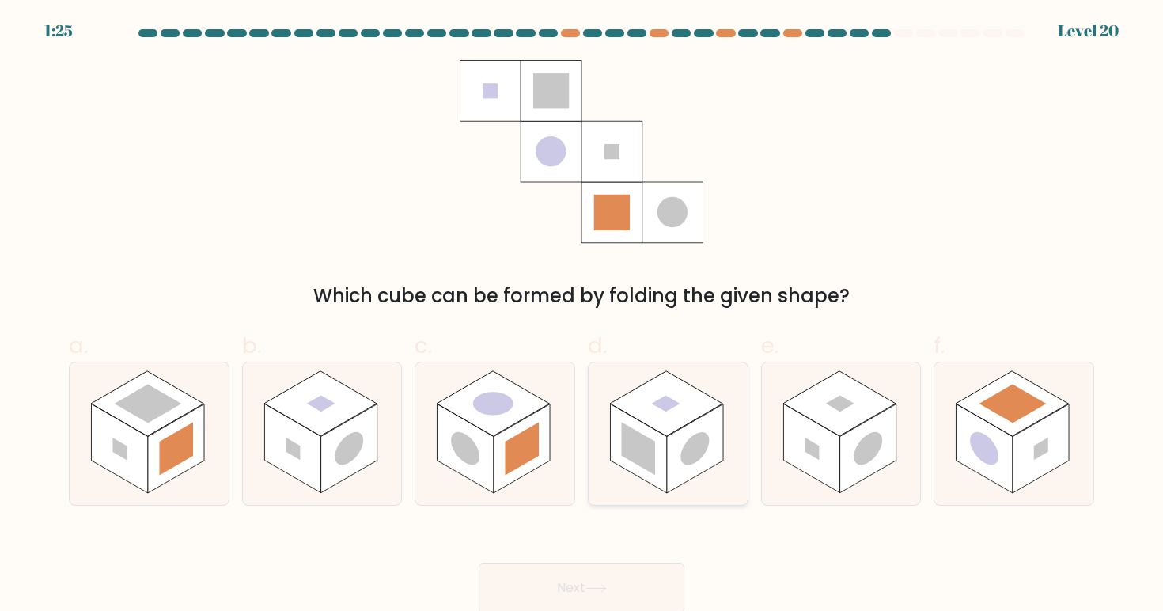
click at [675, 381] on rect at bounding box center [666, 403] width 112 height 65
click at [582, 316] on input "d." at bounding box center [582, 310] width 1 height 10
radio input "true"
click at [608, 575] on button "Next" at bounding box center [582, 588] width 206 height 51
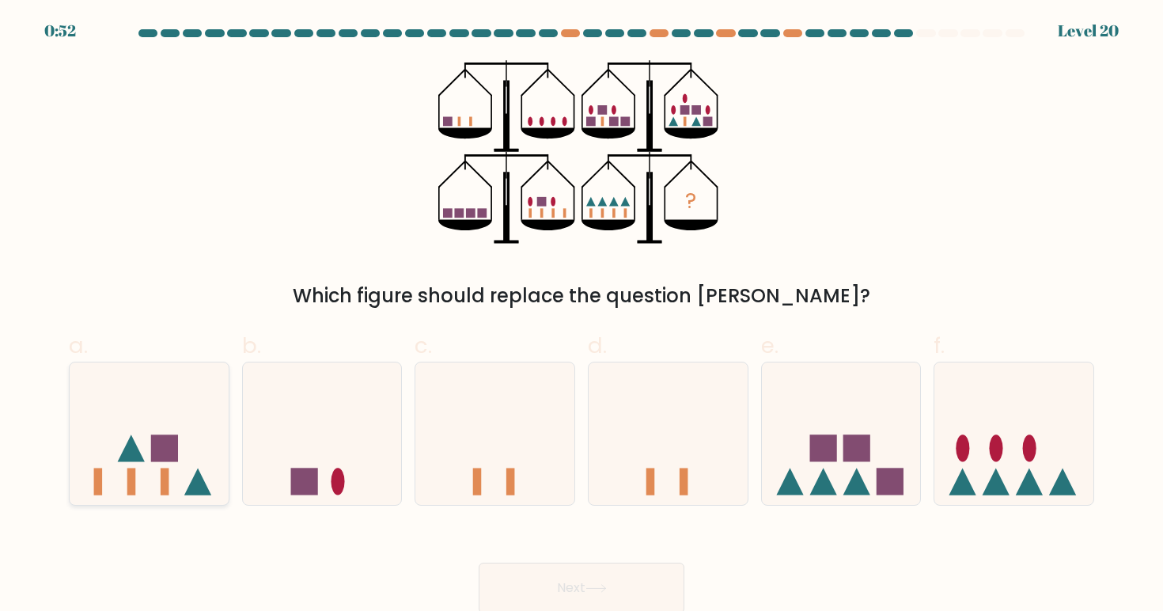
click at [207, 469] on icon at bounding box center [149, 433] width 159 height 131
click at [582, 316] on input "a." at bounding box center [582, 310] width 1 height 10
radio input "true"
click at [634, 582] on button "Next" at bounding box center [582, 588] width 206 height 51
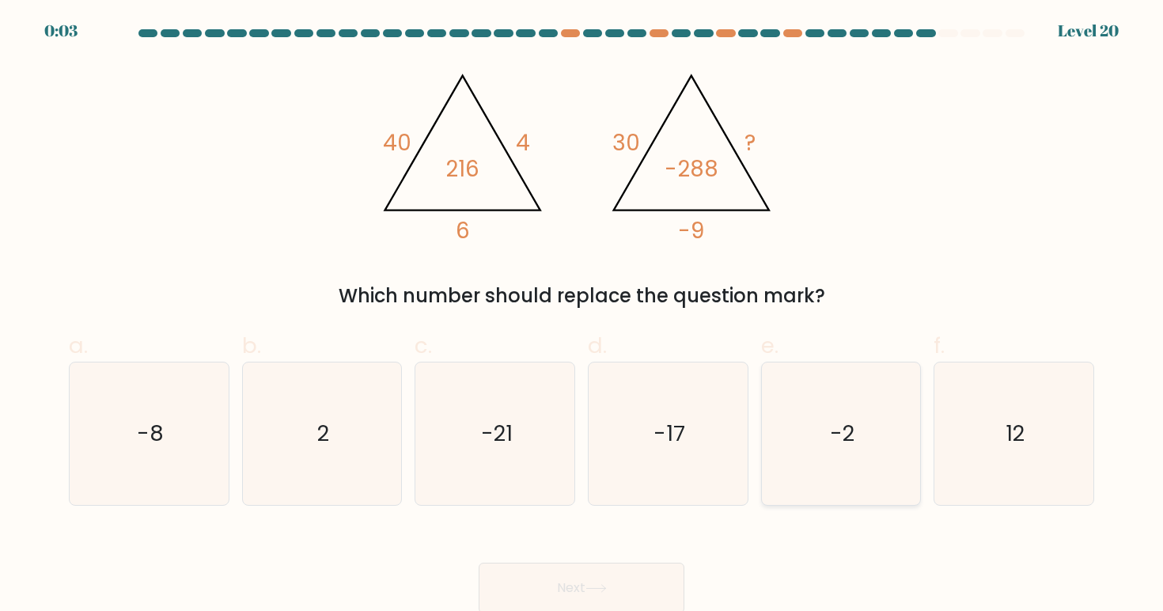
click at [791, 415] on icon "-2" at bounding box center [841, 433] width 142 height 142
click at [582, 316] on input "e. -2" at bounding box center [582, 310] width 1 height 10
radio input "true"
click at [607, 582] on button "Next" at bounding box center [582, 588] width 206 height 51
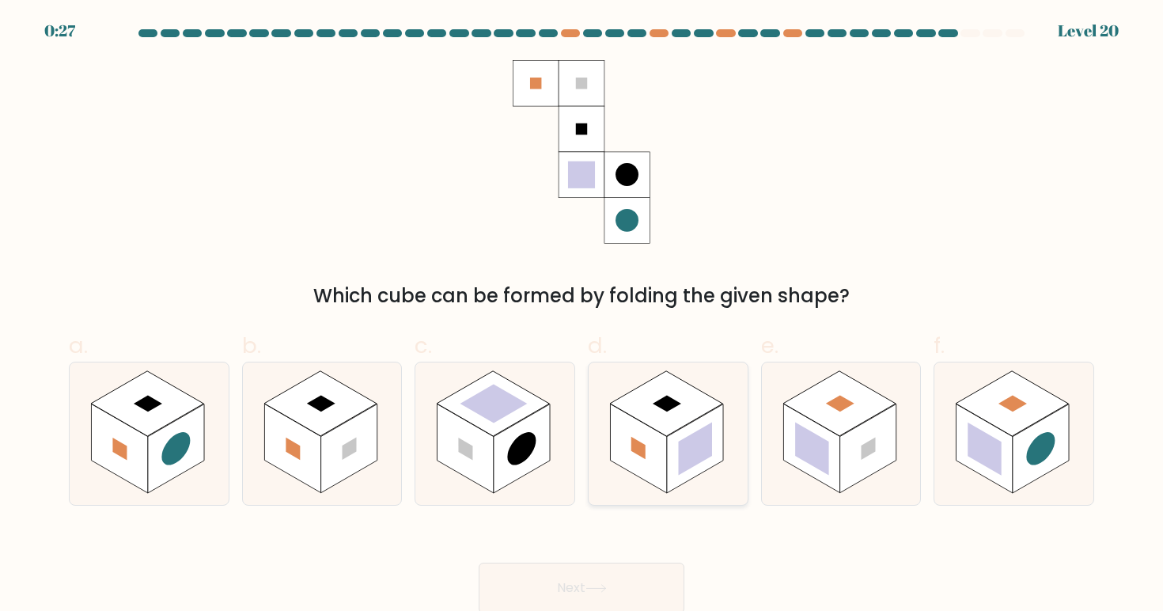
click at [674, 480] on rect at bounding box center [695, 448] width 56 height 89
click at [582, 316] on input "d." at bounding box center [582, 310] width 1 height 10
radio input "true"
click at [620, 582] on button "Next" at bounding box center [582, 588] width 206 height 51
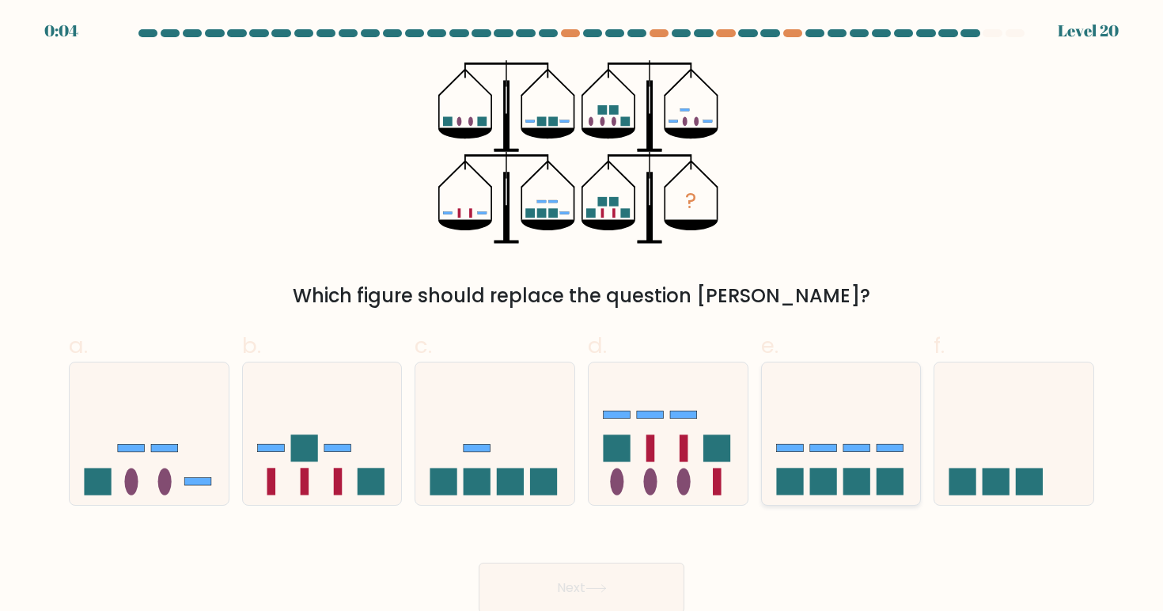
click at [833, 432] on icon at bounding box center [841, 433] width 159 height 131
click at [582, 316] on input "e." at bounding box center [582, 310] width 1 height 10
radio input "true"
click at [652, 578] on button "Next" at bounding box center [582, 588] width 206 height 51
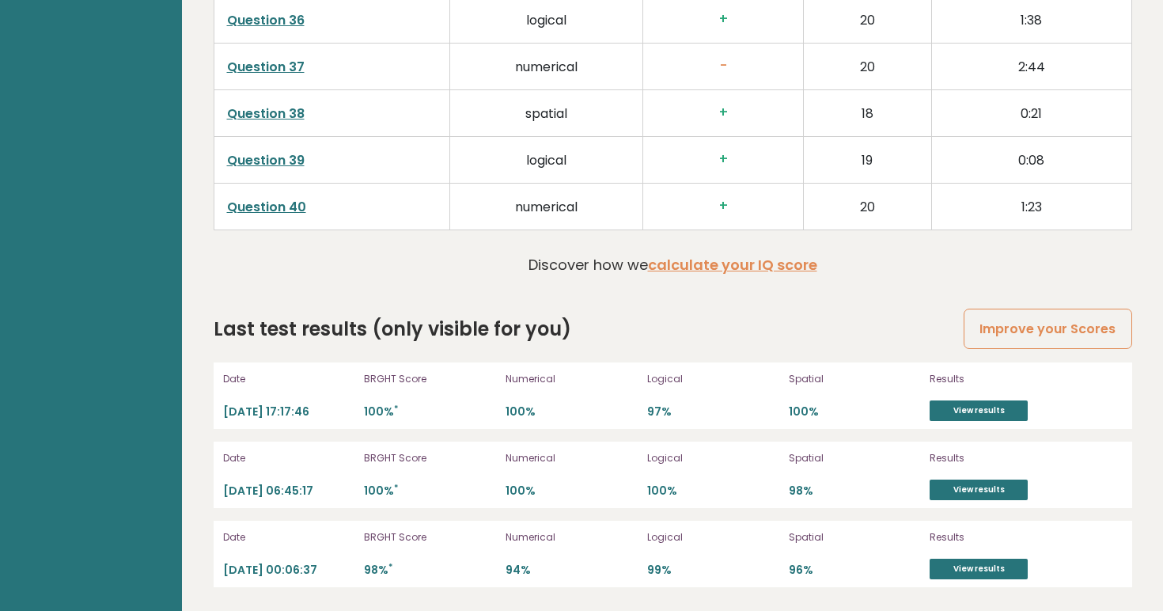
scroll to position [4145, 0]
click at [948, 410] on link "View results" at bounding box center [979, 410] width 98 height 21
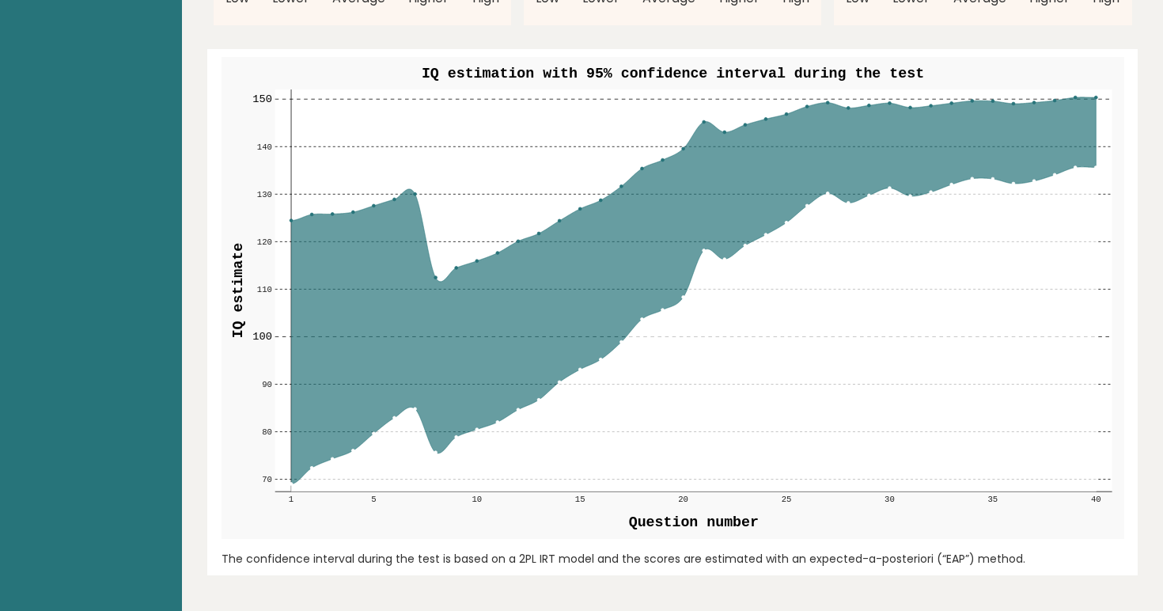
scroll to position [1793, 0]
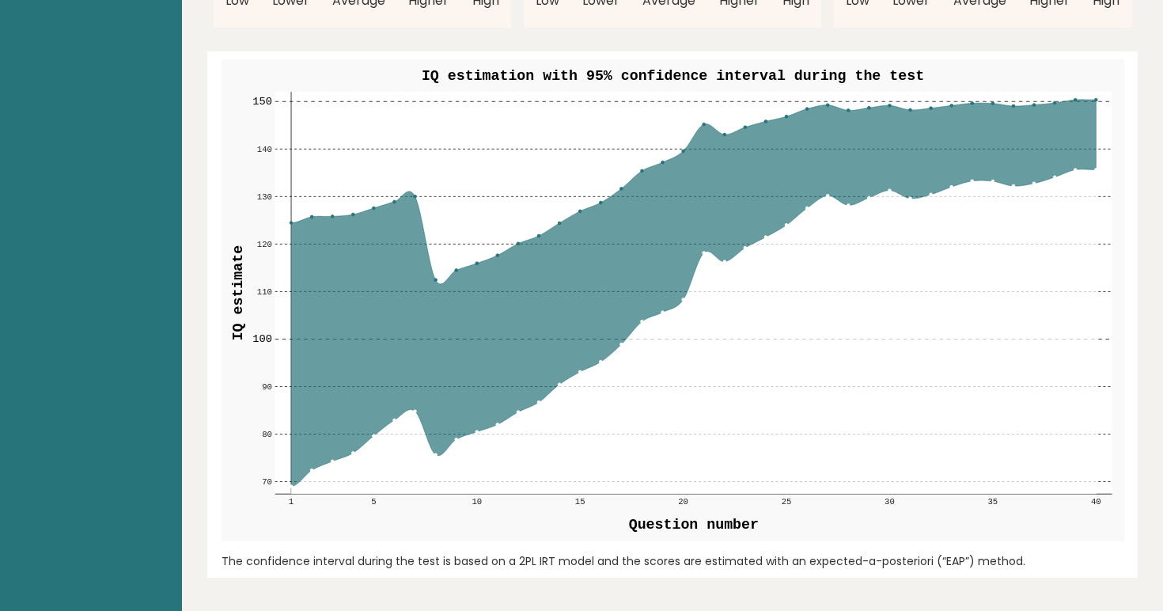
click at [1092, 169] on icon at bounding box center [693, 293] width 805 height 387
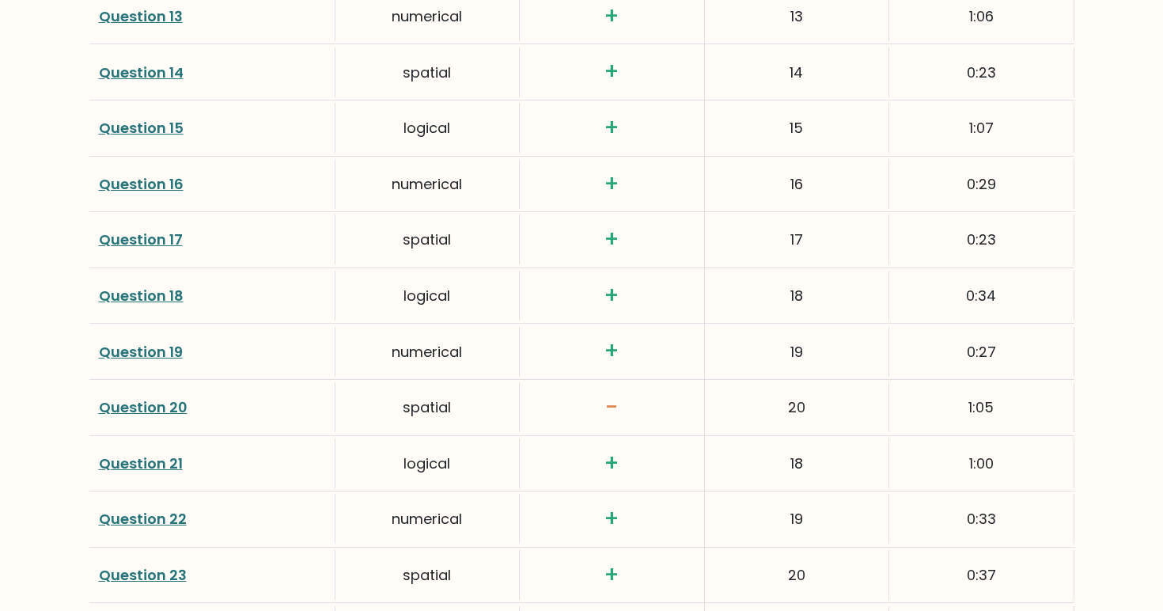
scroll to position [2919, 0]
